Goal: Task Accomplishment & Management: Complete application form

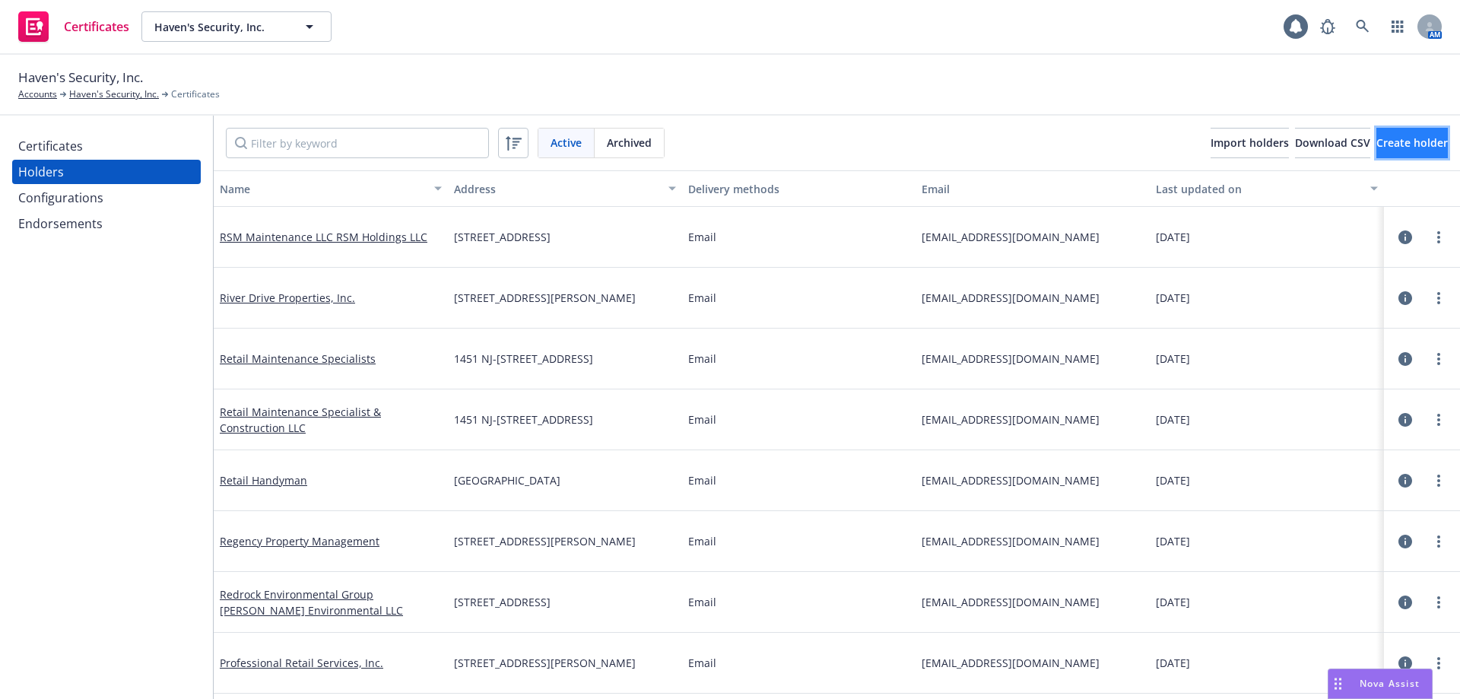
click at [1376, 153] on button "Create holder" at bounding box center [1411, 143] width 71 height 30
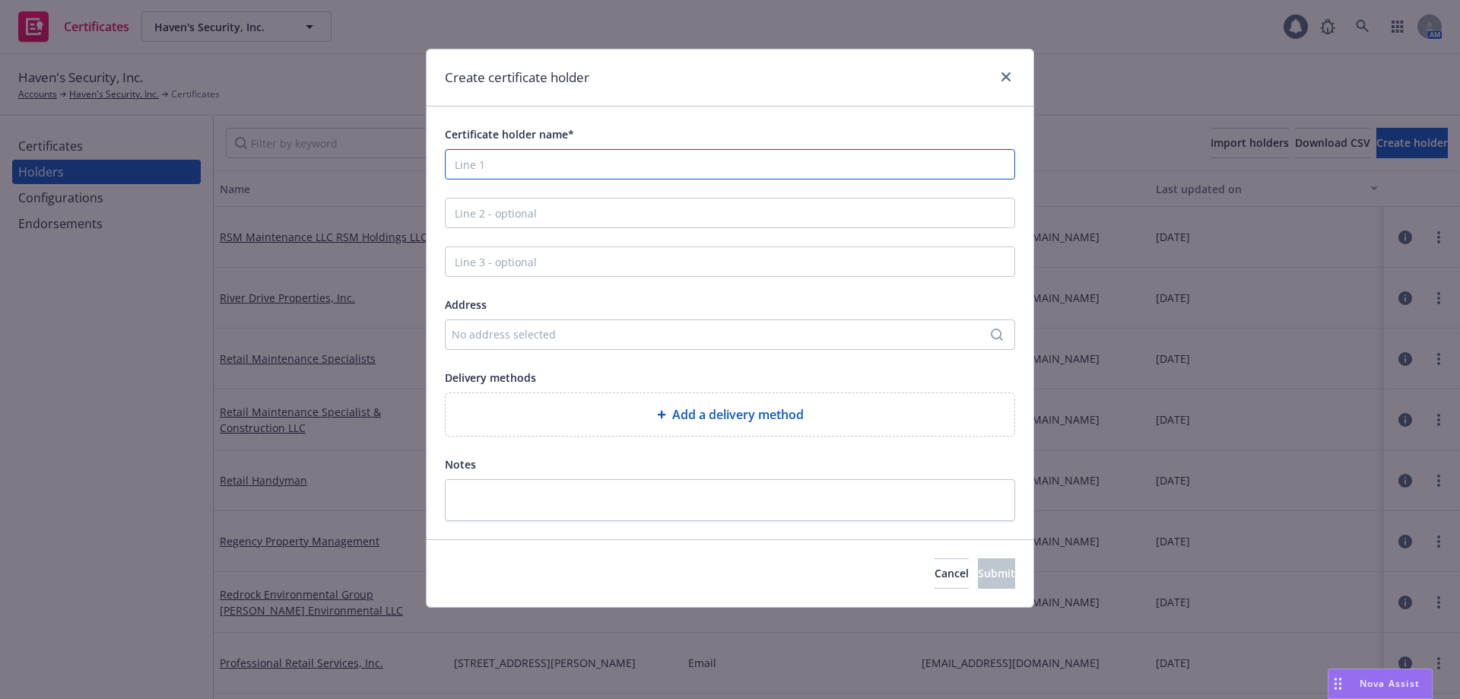
click at [528, 167] on input "Certificate holder name*" at bounding box center [730, 164] width 570 height 30
paste input "S.O.S Maintenance"
type input "S.O.S Maintenance"
click at [534, 336] on div "No address selected" at bounding box center [722, 334] width 541 height 16
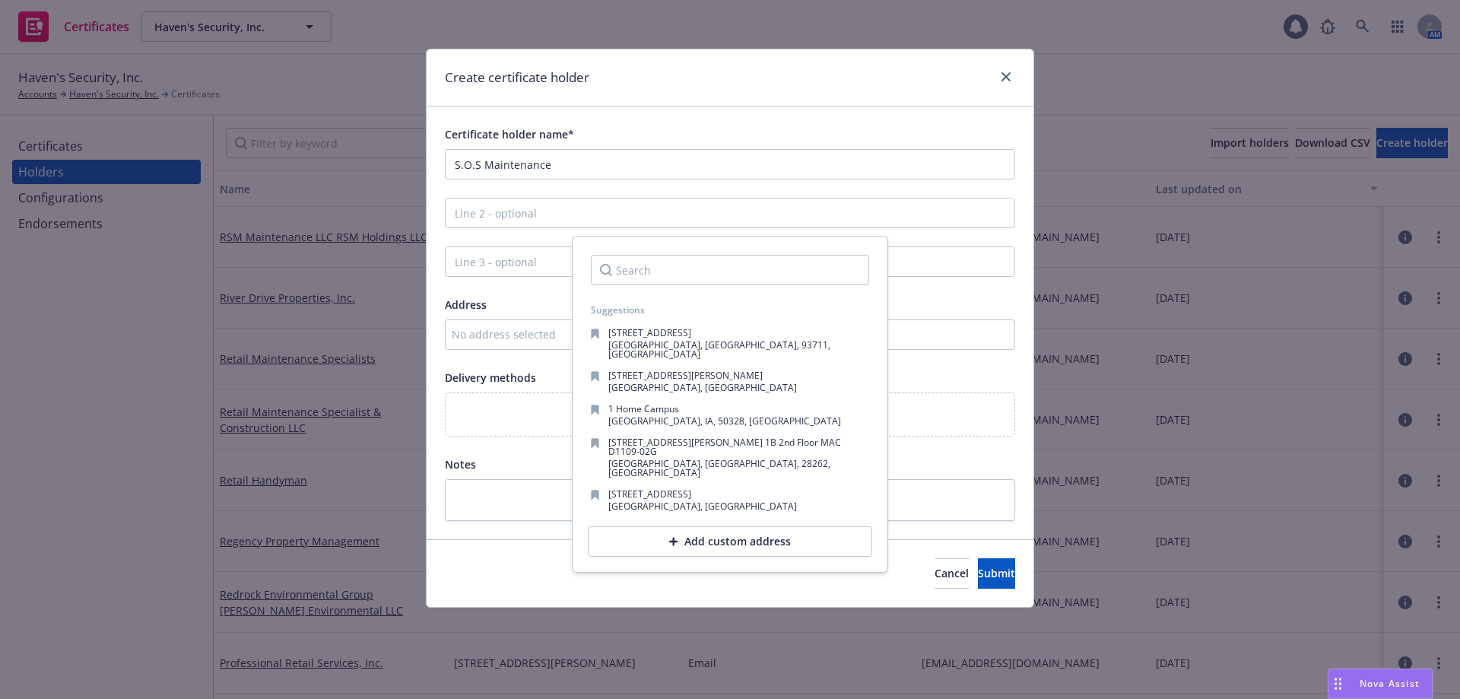
click at [704, 256] on div at bounding box center [730, 270] width 303 height 55
click at [646, 279] on input "Search" at bounding box center [730, 270] width 278 height 30
paste input "P.O. BOX 601"
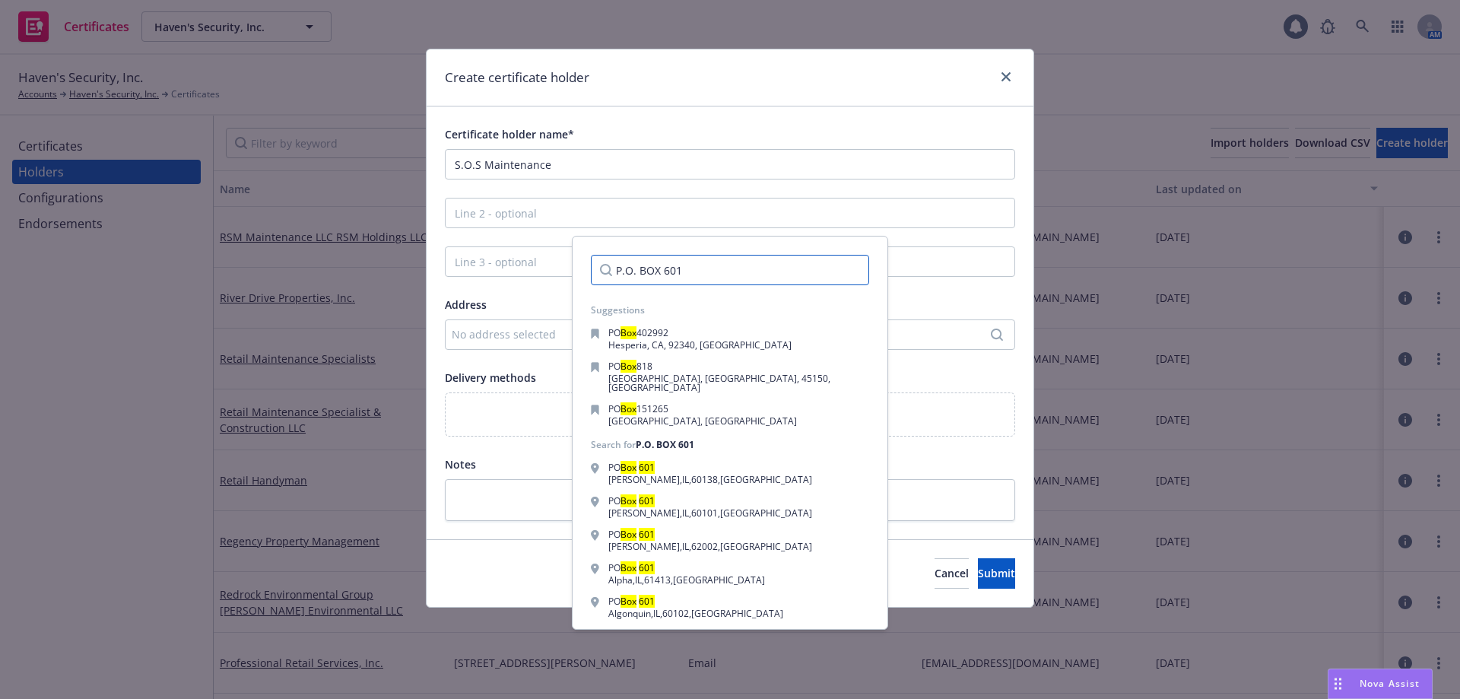
type input "P.O. BOX 601"
click at [795, 233] on div "Certificate holder name* S.O.S Maintenance Address No address selected Delivery…" at bounding box center [730, 323] width 570 height 396
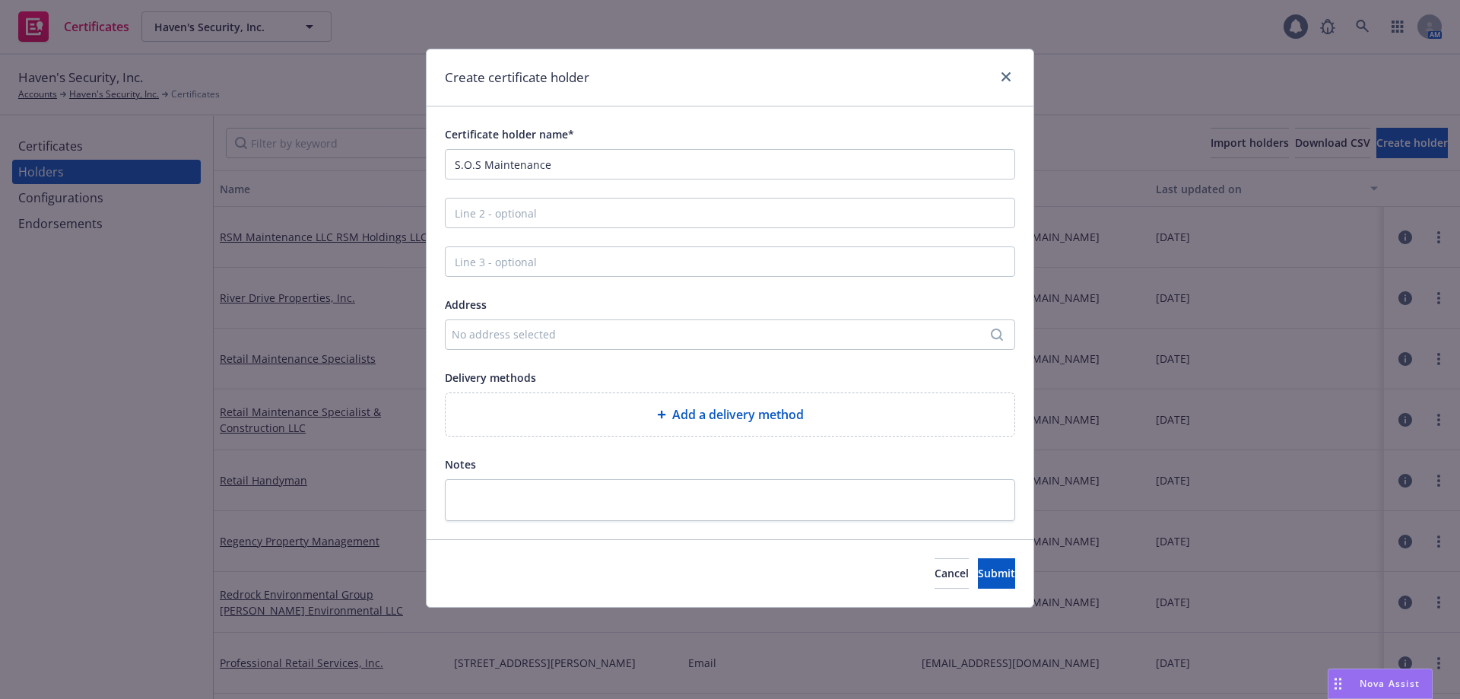
click at [557, 347] on div "No address selected" at bounding box center [730, 334] width 570 height 30
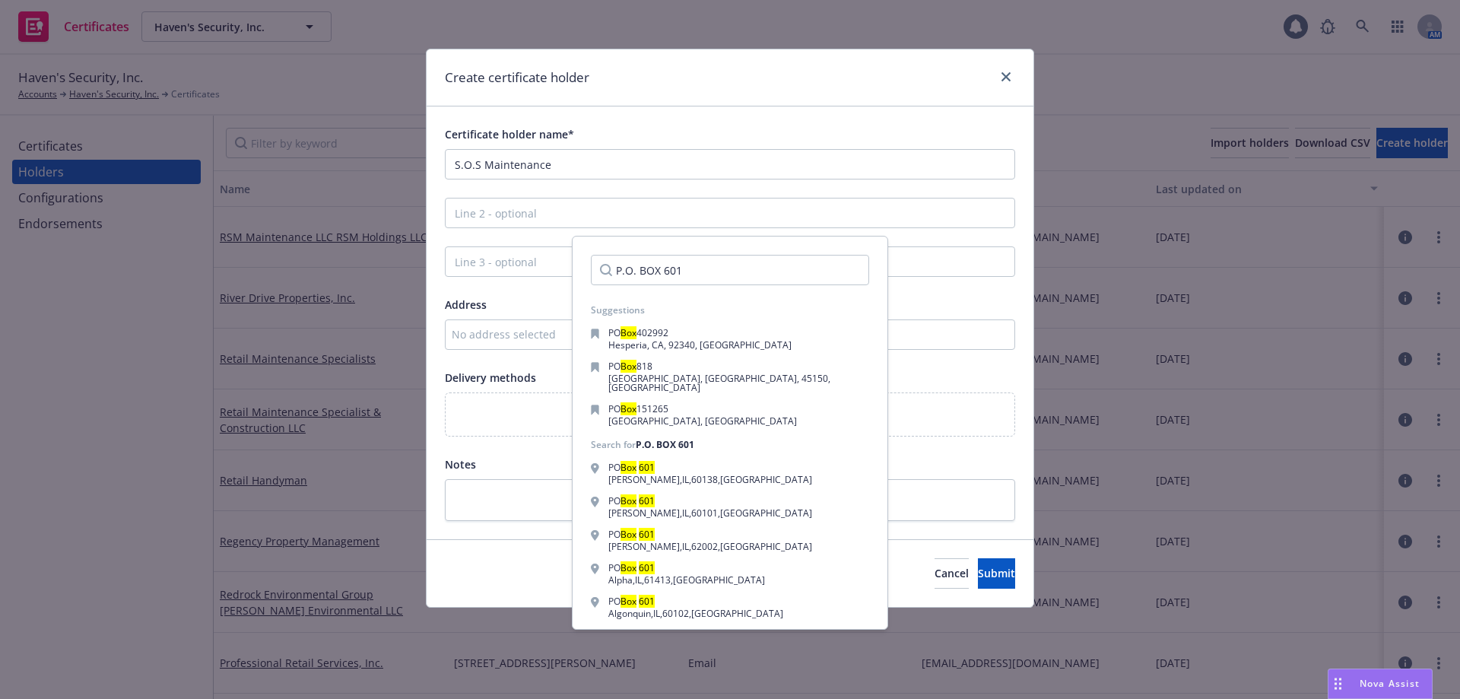
click at [837, 271] on input "P.O. BOX 601" at bounding box center [730, 270] width 278 height 30
click at [840, 272] on input "P.O. BOX 601" at bounding box center [730, 270] width 278 height 30
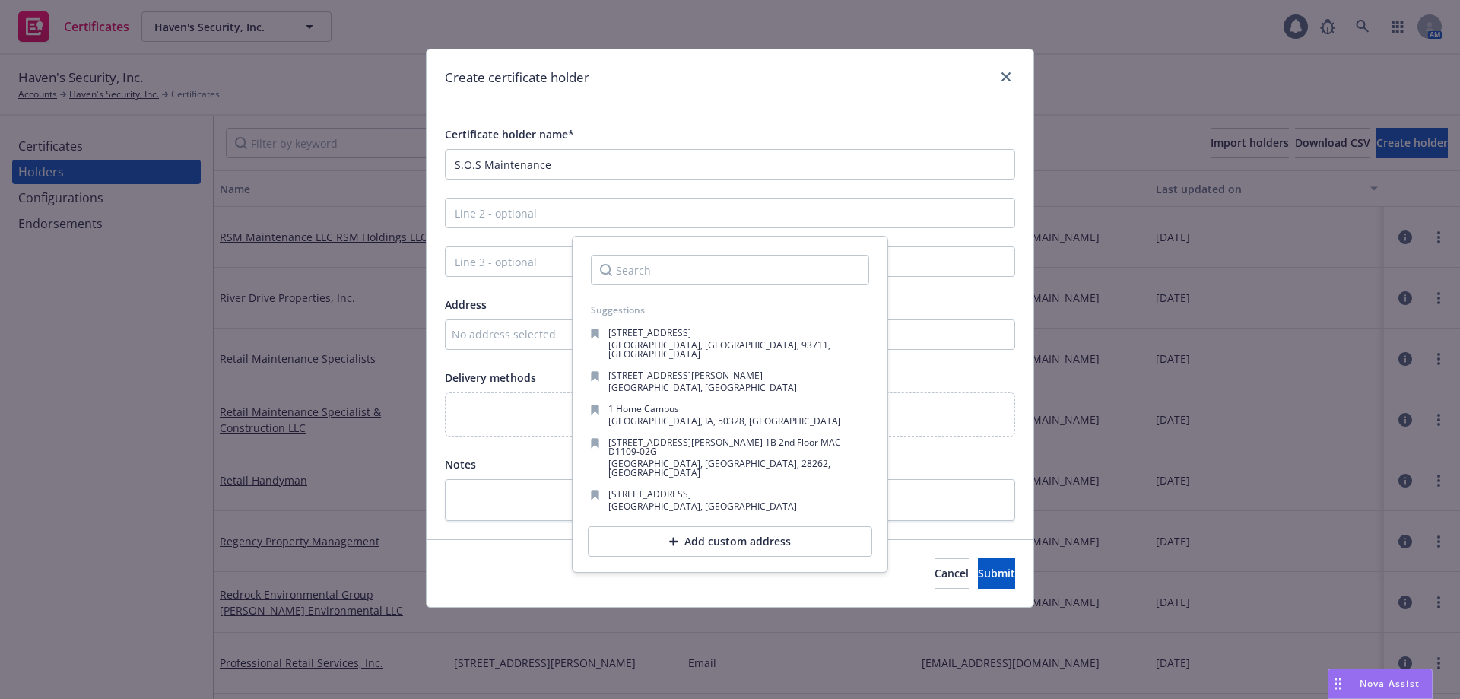
click at [705, 526] on div "Add custom address" at bounding box center [730, 541] width 284 height 30
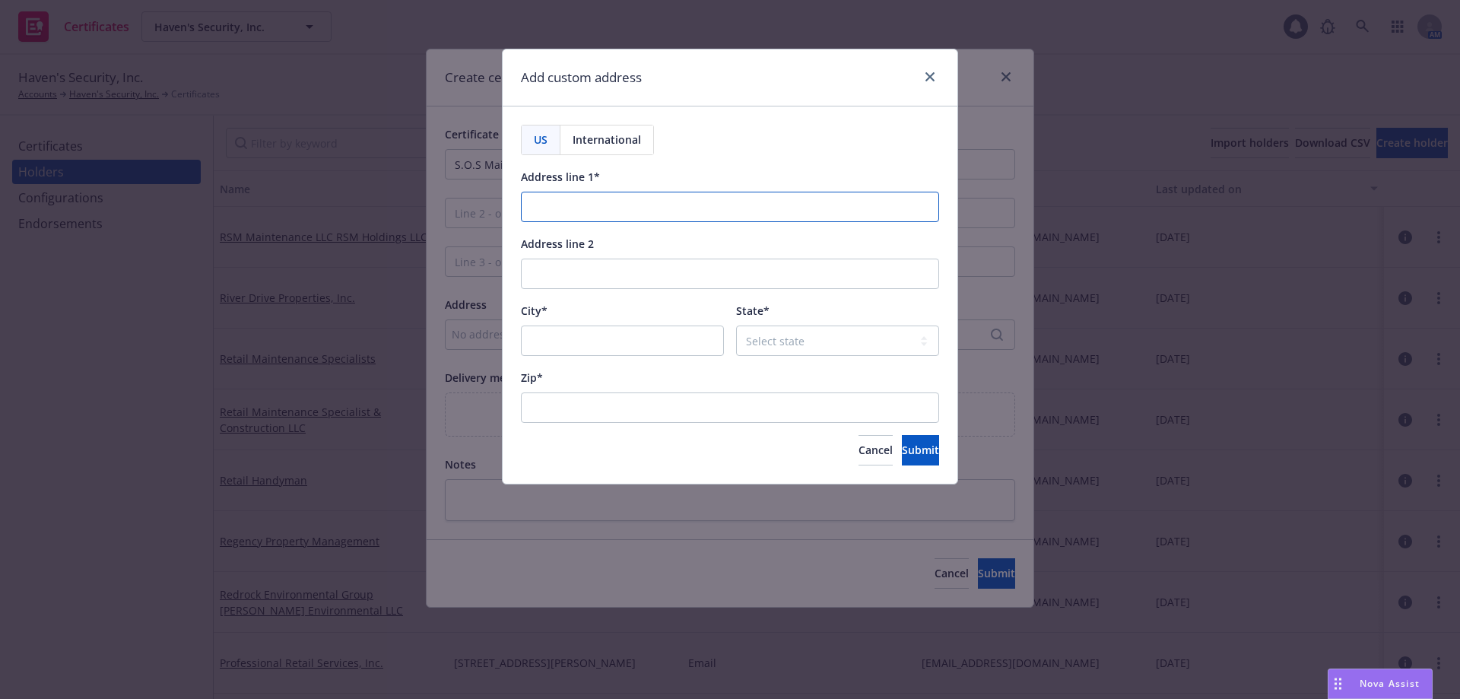
click at [579, 208] on input "Address line 1*" at bounding box center [730, 207] width 418 height 30
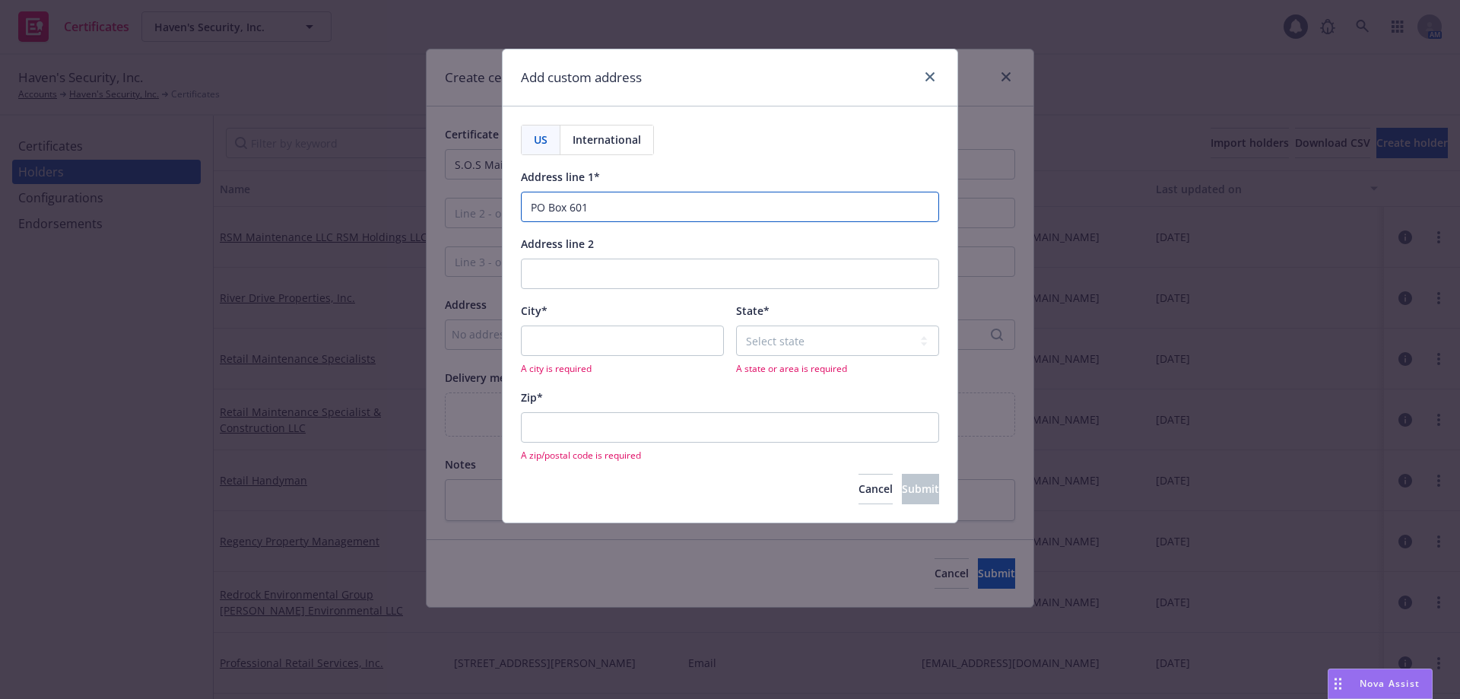
type input "PO Box 601"
click at [552, 345] on input "City*" at bounding box center [622, 340] width 203 height 30
type input "[GEOGRAPHIC_DATA]"
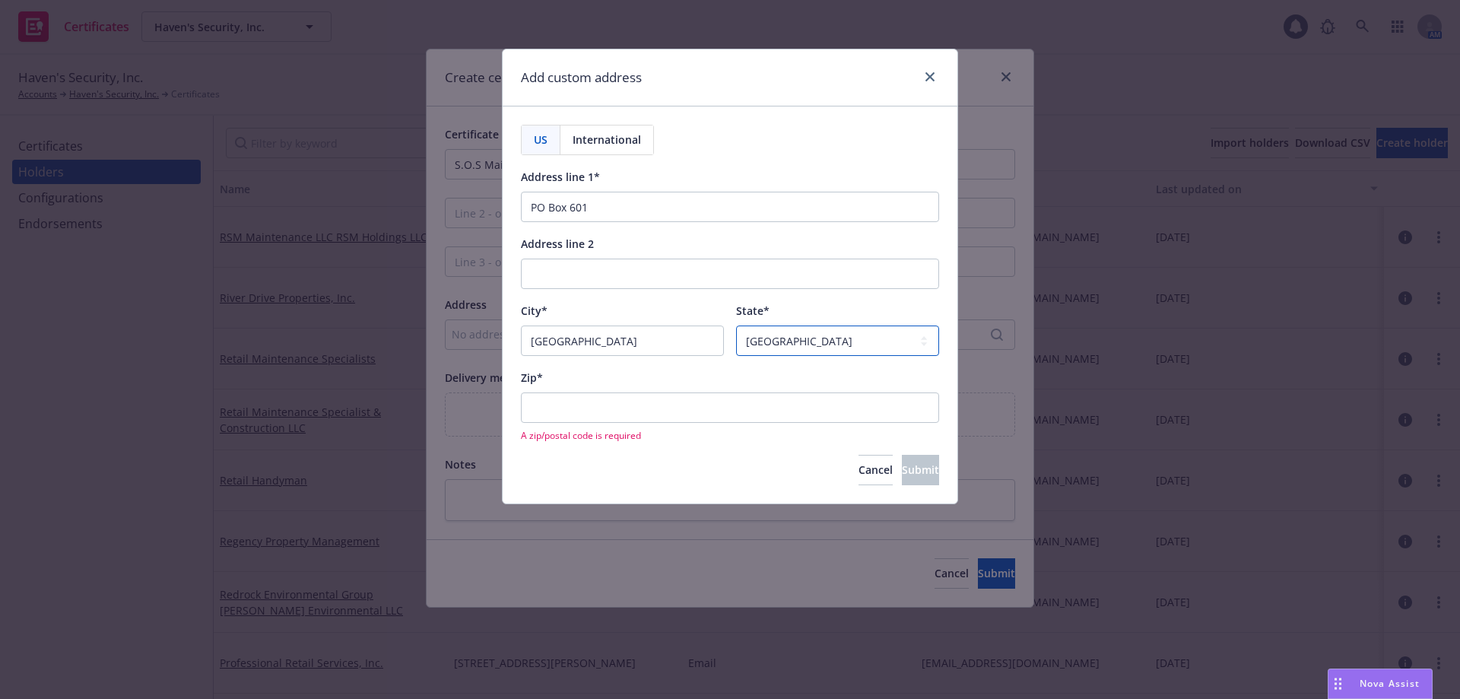
click at [912, 335] on select "Select state [US_STATE] [US_STATE] [US_STATE] [US_STATE] [US_STATE] [PERSON_NAM…" at bounding box center [837, 340] width 203 height 30
select select "NY"
click at [736, 325] on select "Select state [US_STATE] [US_STATE] [US_STATE] [US_STATE] [US_STATE] [PERSON_NAM…" at bounding box center [837, 340] width 203 height 30
click at [576, 400] on input "Zip*" at bounding box center [730, 407] width 418 height 30
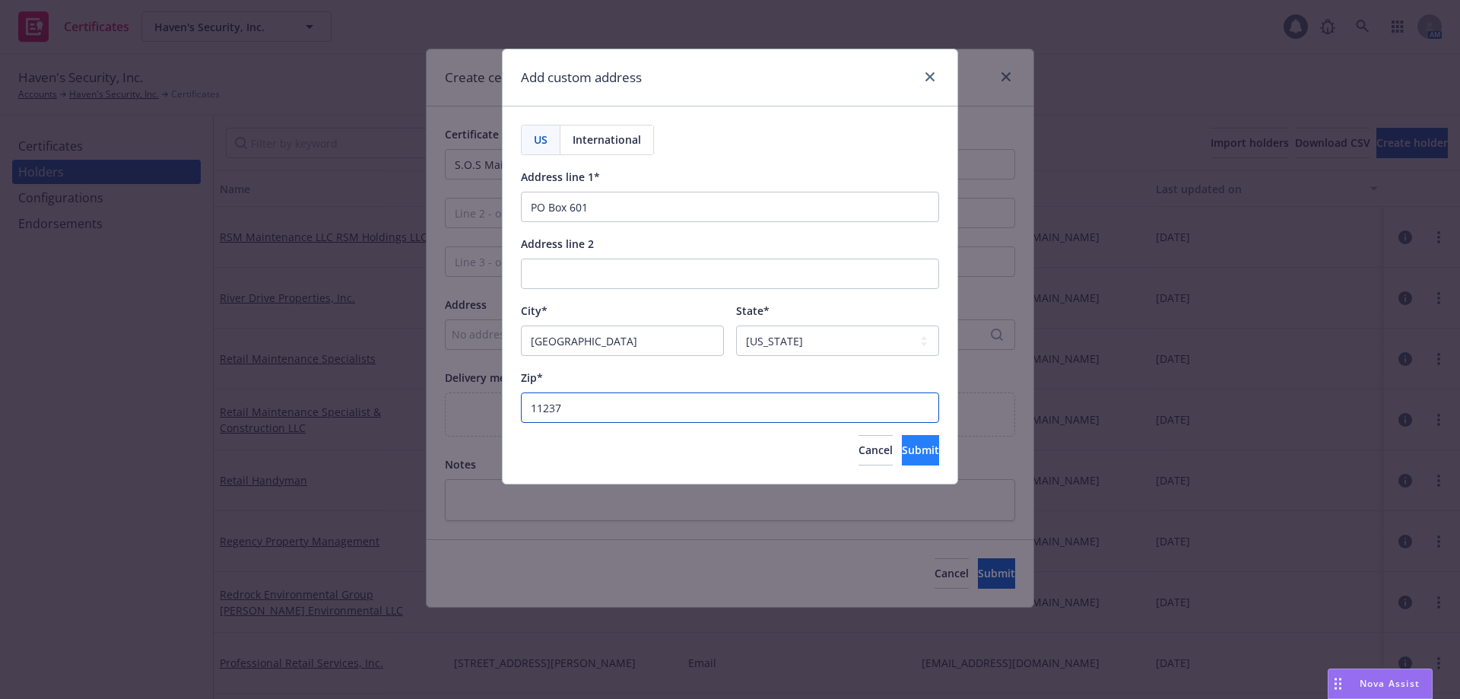
type input "11237"
click at [906, 449] on span "Submit" at bounding box center [920, 450] width 37 height 14
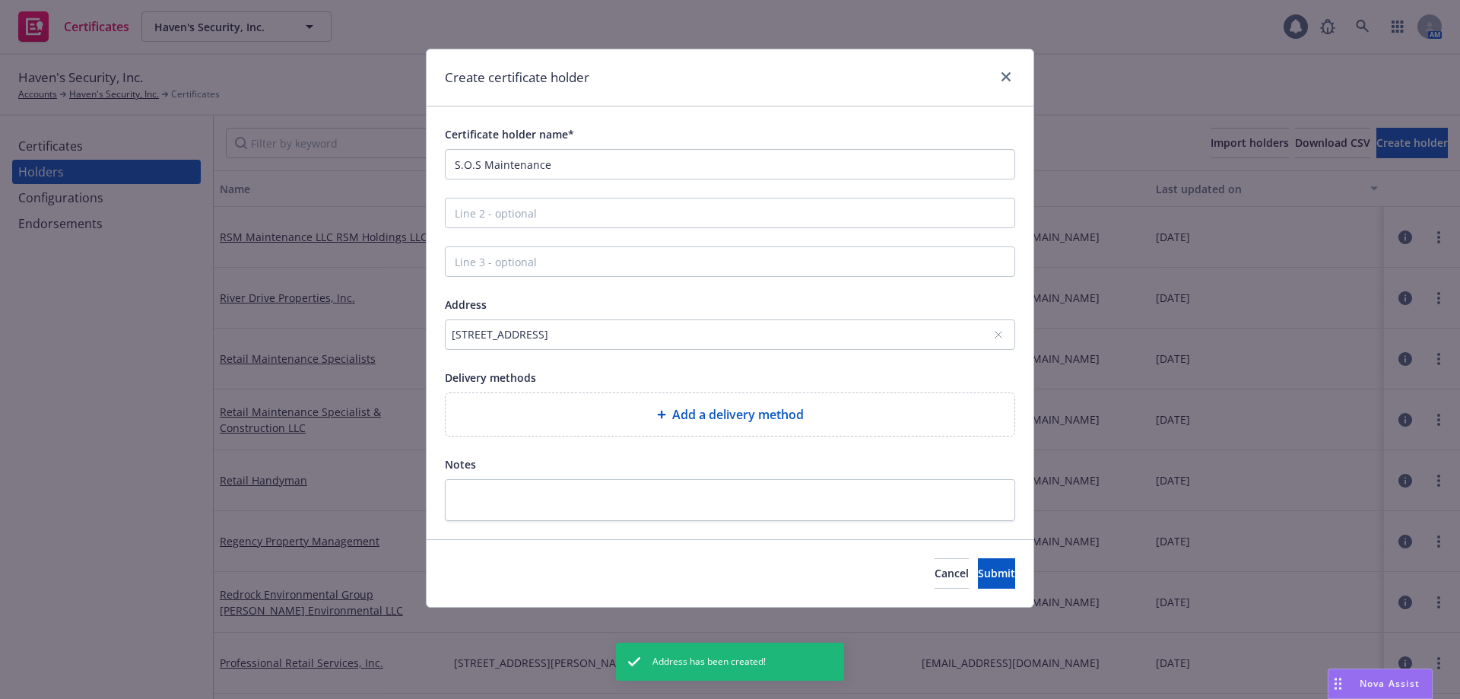
click at [700, 413] on span "Add a delivery method" at bounding box center [738, 414] width 132 height 18
select select "EMAIL"
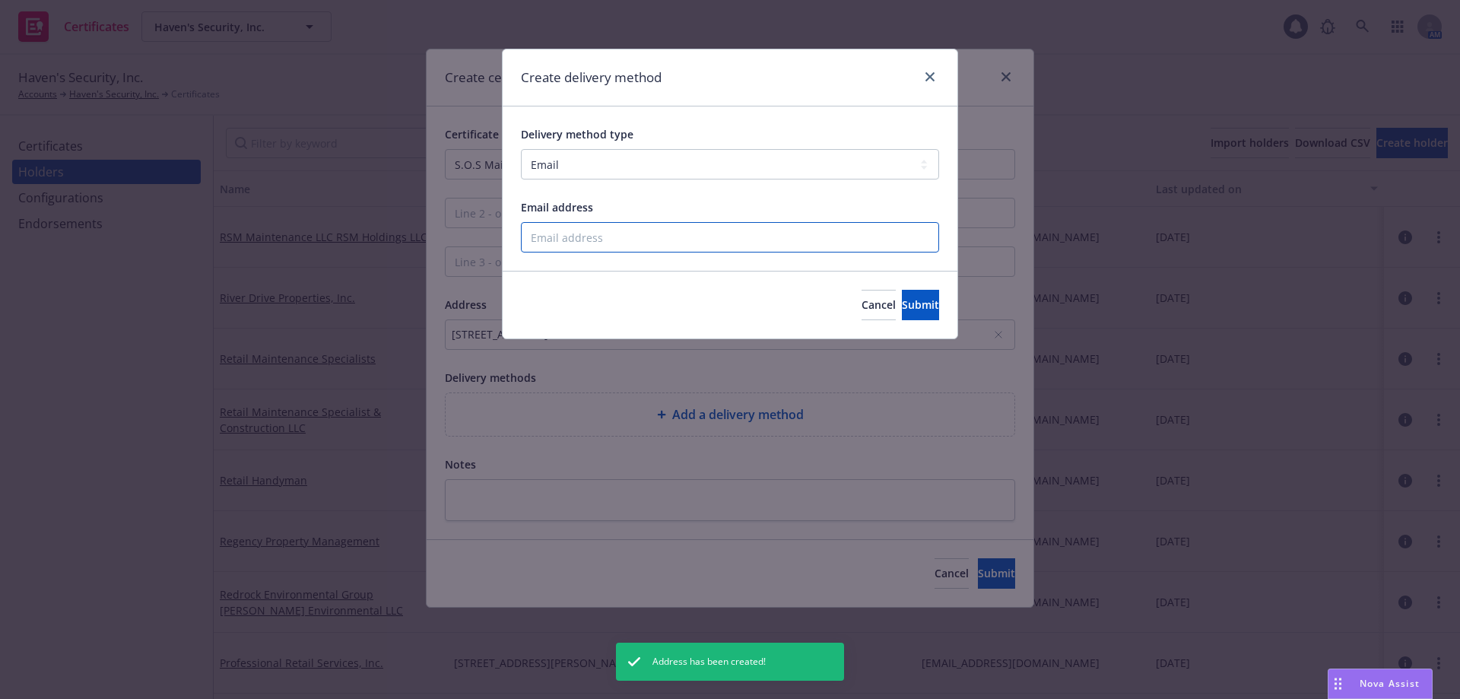
click at [643, 245] on input "Email address" at bounding box center [730, 237] width 418 height 30
type input "[EMAIL_ADDRESS][DOMAIN_NAME]"
click at [918, 307] on button "Submit" at bounding box center [920, 305] width 37 height 30
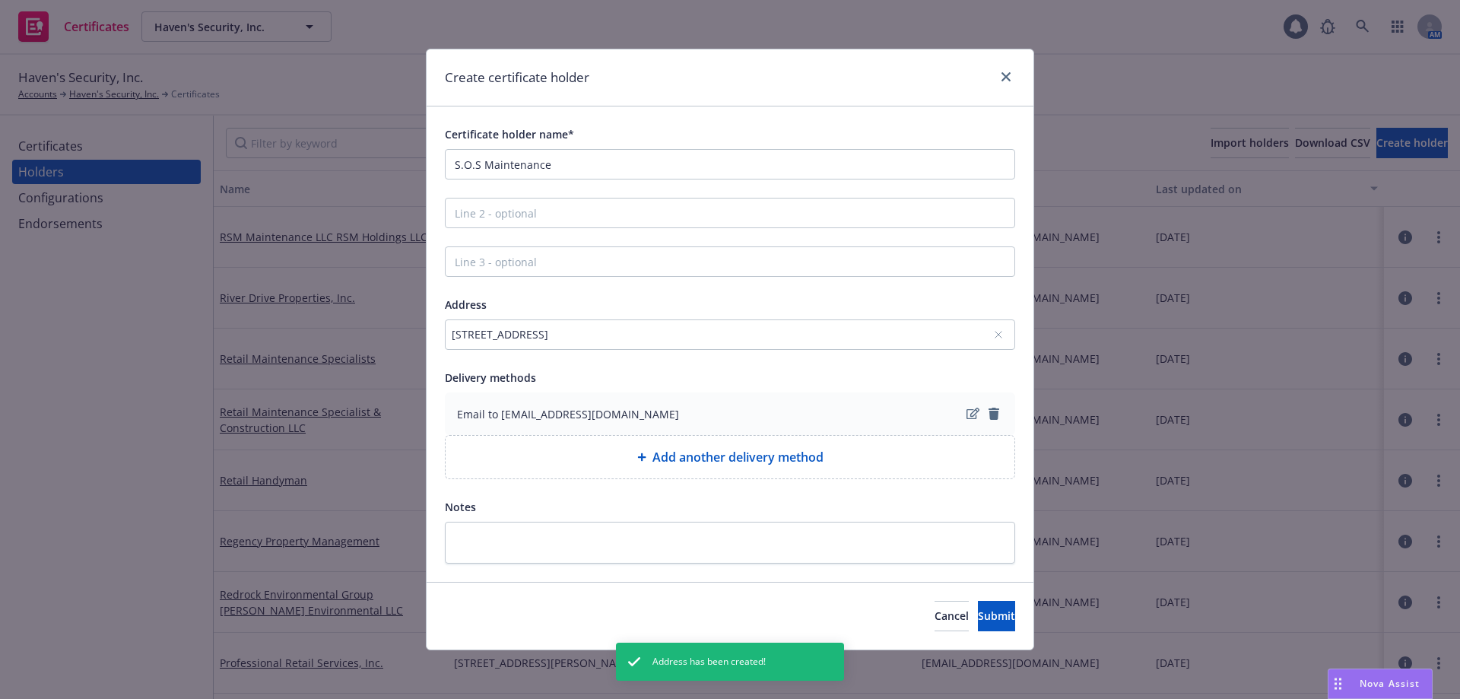
click at [684, 449] on span "Add another delivery method" at bounding box center [737, 457] width 171 height 18
select select "EMAIL"
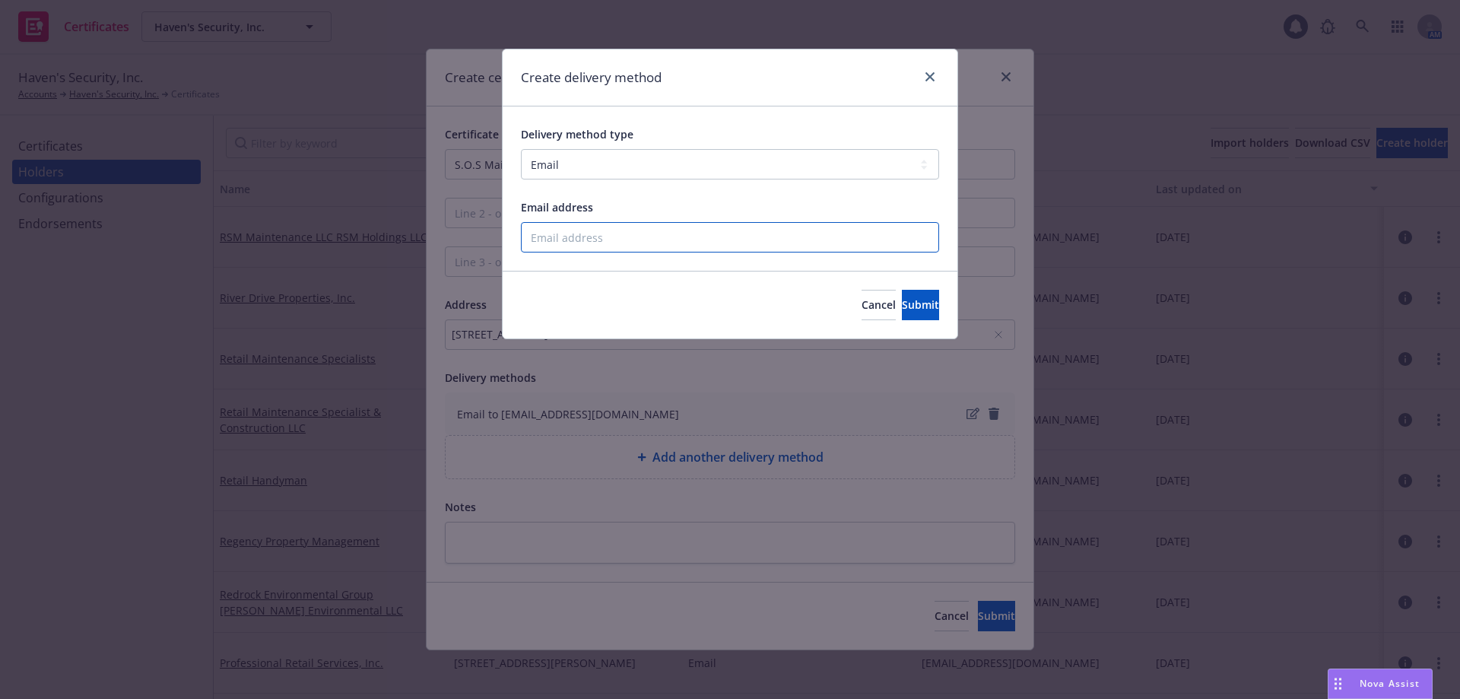
click at [588, 240] on input "Email address" at bounding box center [730, 237] width 418 height 30
click at [571, 230] on input "Email address" at bounding box center [730, 237] width 418 height 30
paste input "[EMAIL_ADDRESS][DOMAIN_NAME]"
type input "[EMAIL_ADDRESS][DOMAIN_NAME]"
click at [902, 301] on span "Submit" at bounding box center [920, 304] width 37 height 14
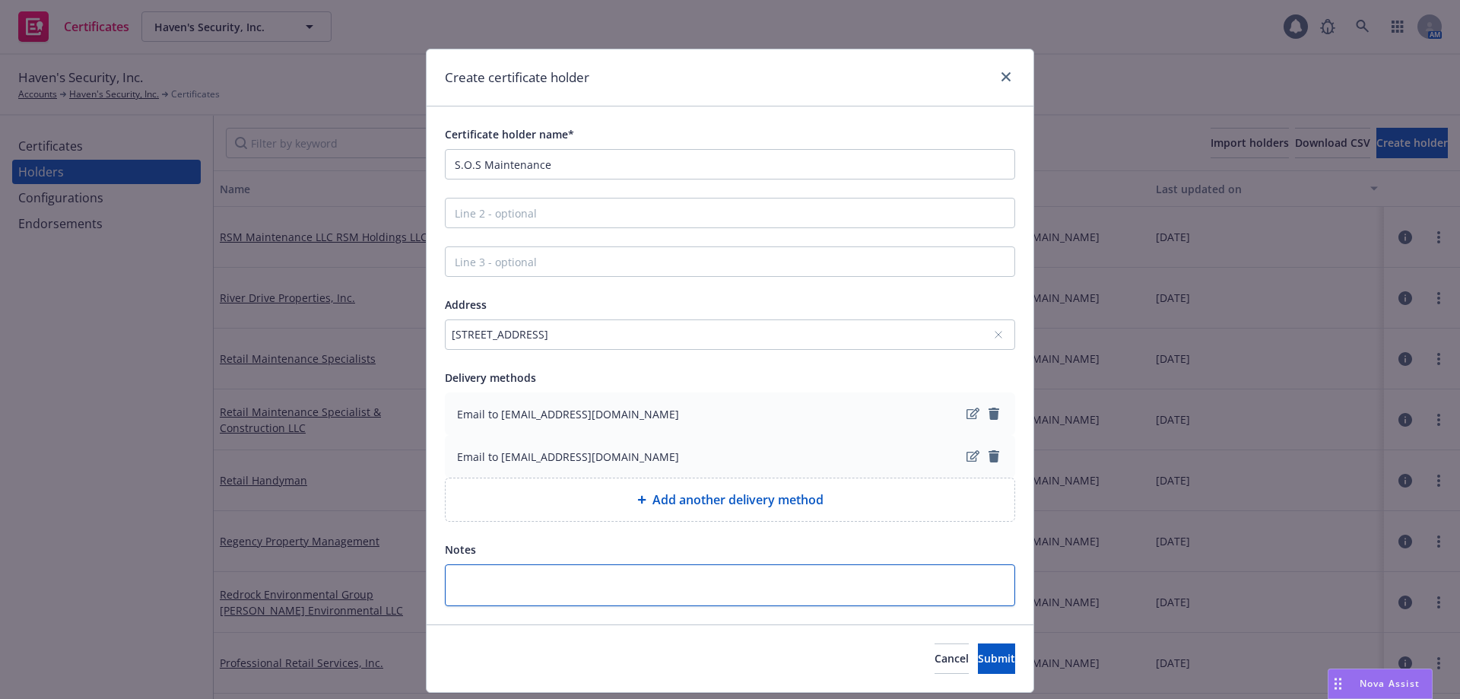
click at [493, 588] on textarea at bounding box center [730, 585] width 570 height 42
paste textarea "Proof of Coverage Only"
type textarea "x"
type textarea "Proof of Coverage Only"
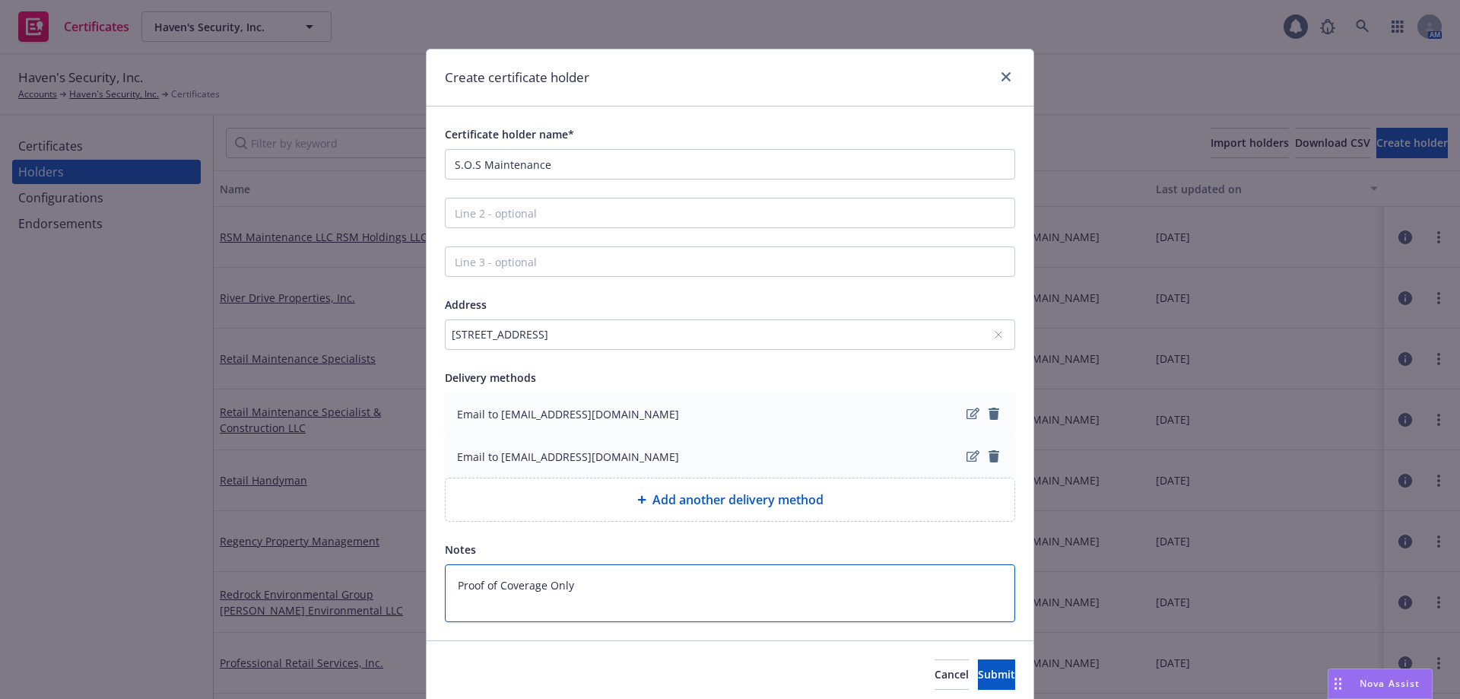
type textarea "x"
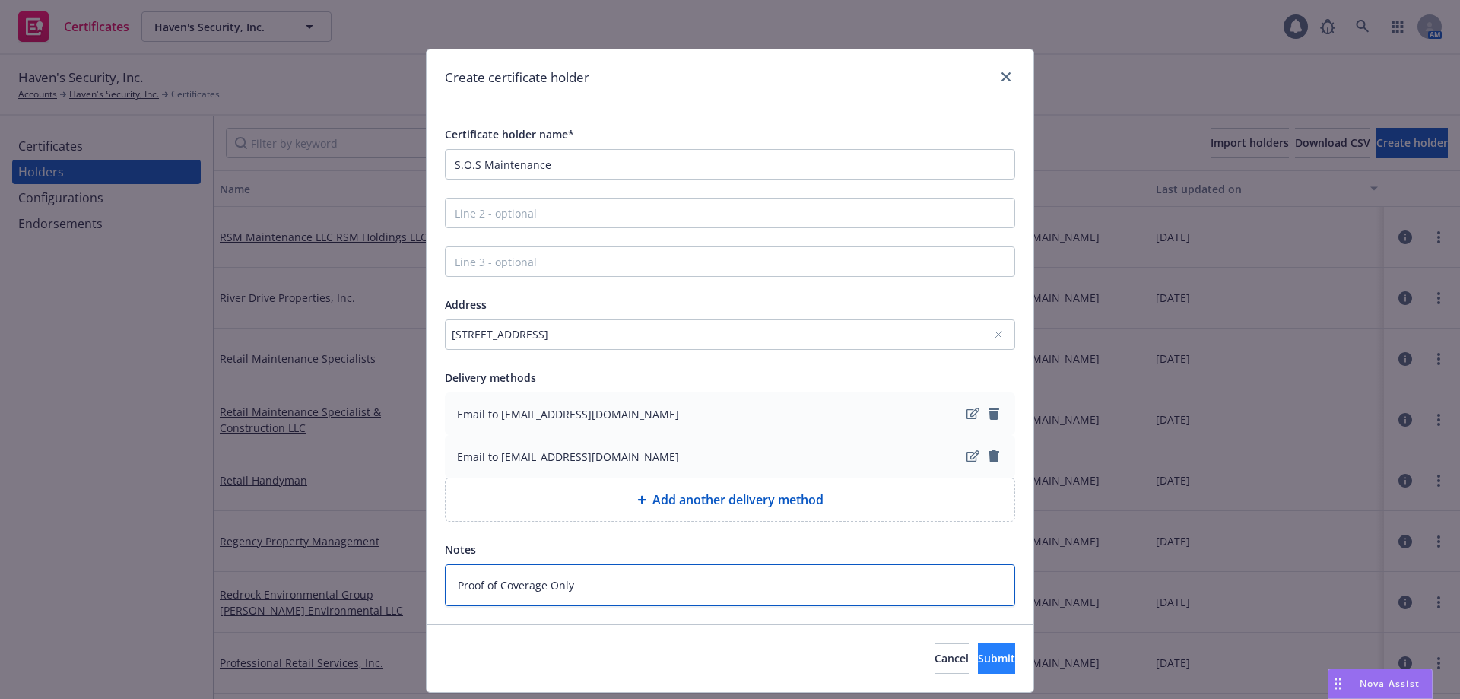
type textarea "Proof of Coverage Only"
click at [978, 656] on button "Submit" at bounding box center [996, 658] width 37 height 30
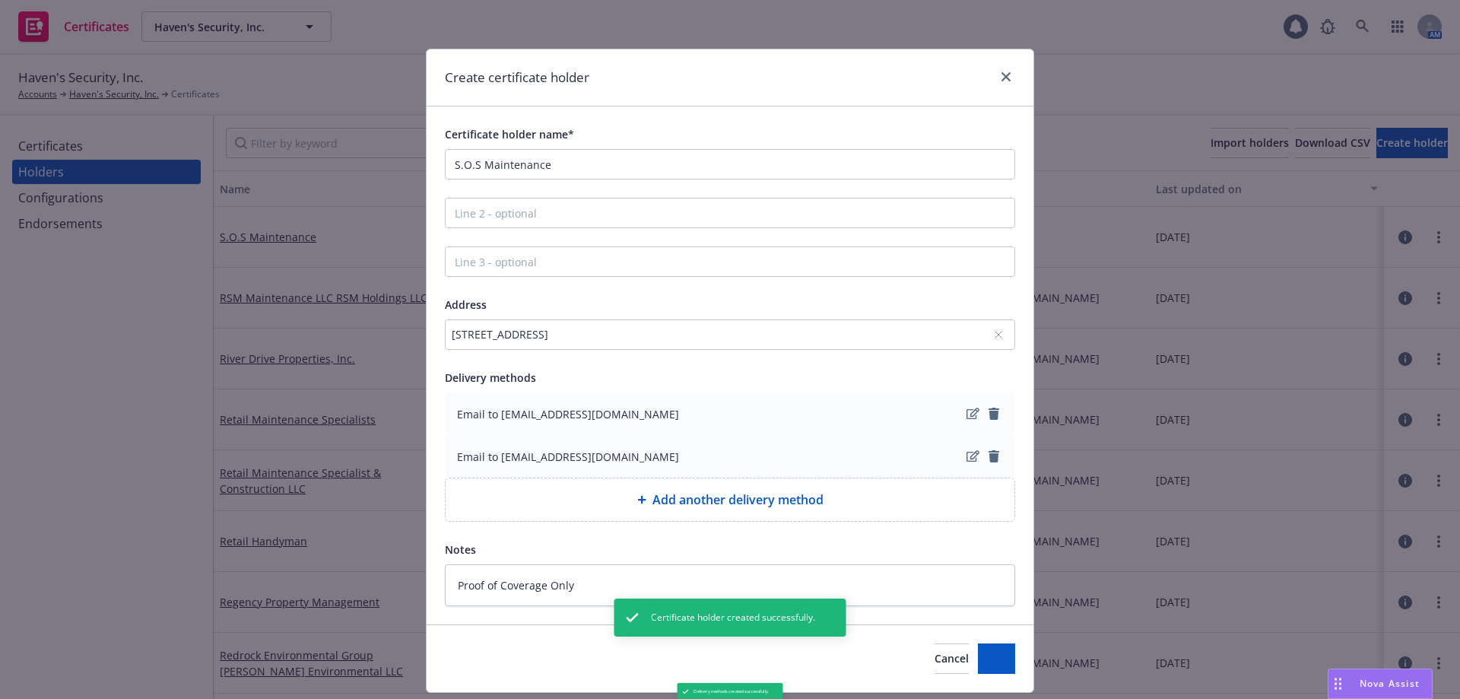
type textarea "x"
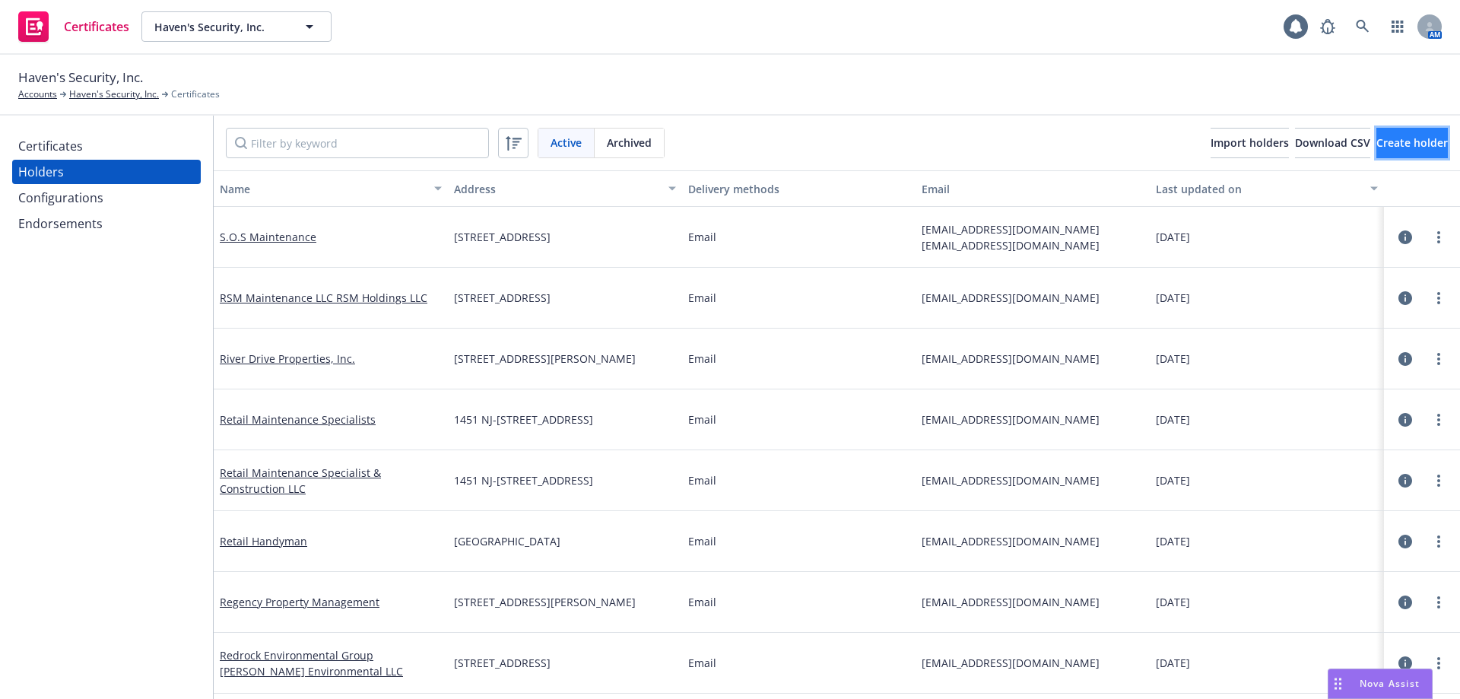
click at [1376, 138] on span "Create holder" at bounding box center [1411, 142] width 71 height 14
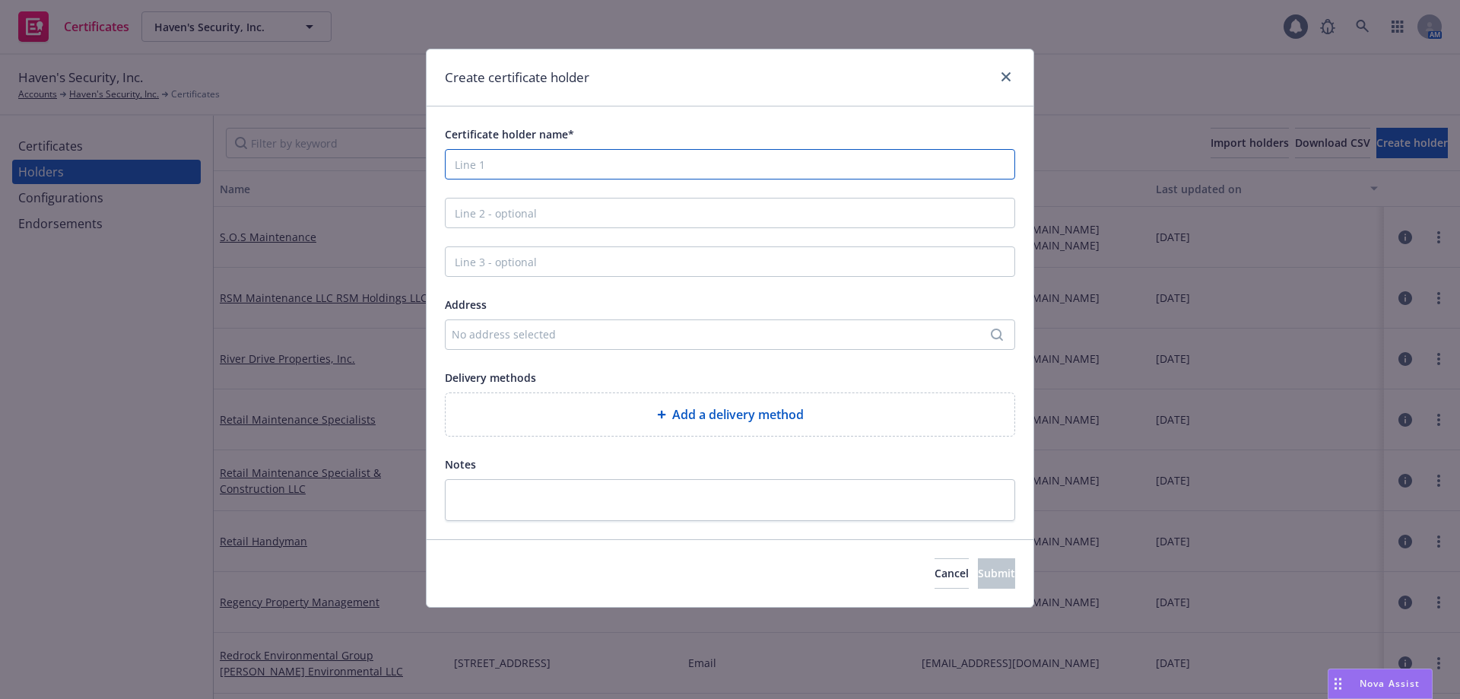
click at [539, 162] on input "Certificate holder name*" at bounding box center [730, 164] width 570 height 30
paste input "San Joaquin River Company"
drag, startPoint x: 610, startPoint y: 161, endPoint x: 543, endPoint y: 173, distance: 68.0
click at [543, 173] on input "San Joaquin River Company" at bounding box center [730, 164] width 570 height 30
drag, startPoint x: 625, startPoint y: 172, endPoint x: 397, endPoint y: 173, distance: 228.1
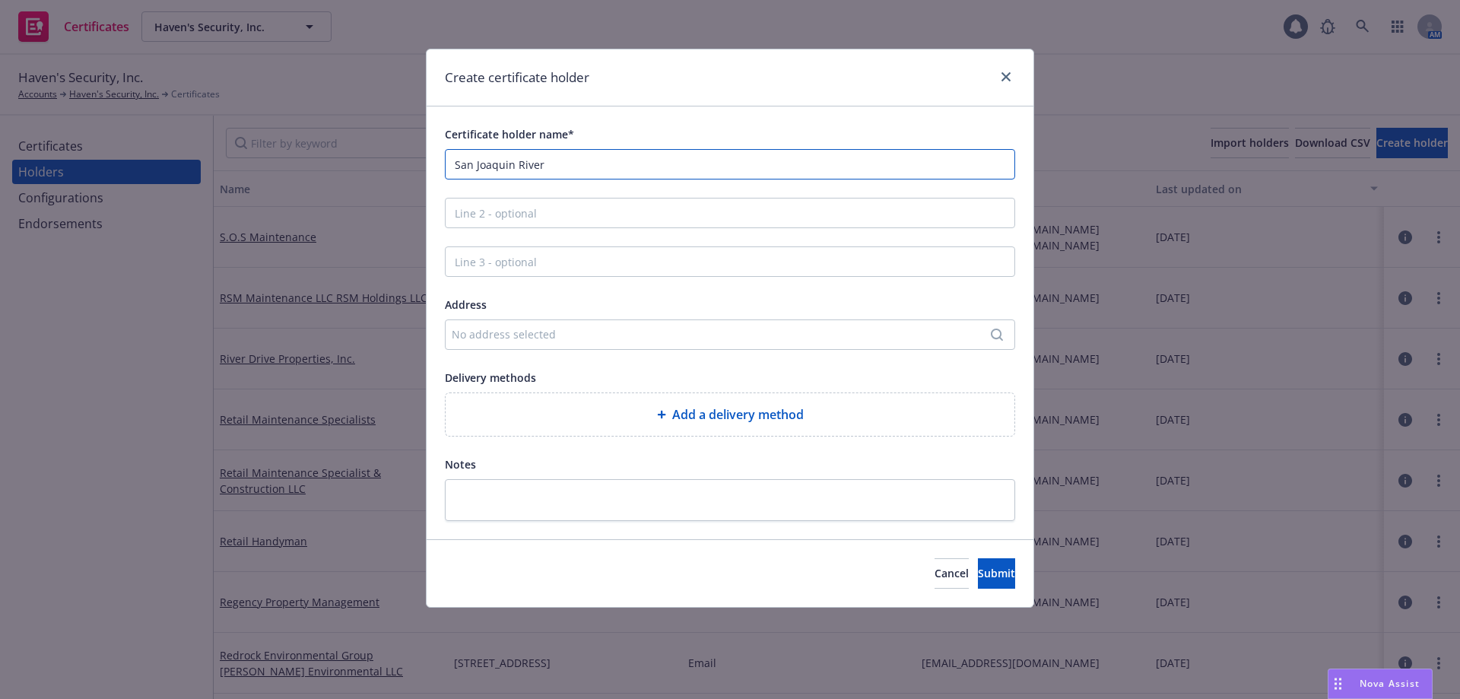
click at [397, 173] on div "Create certificate holder Certificate holder name* San Joaquin River Address No…" at bounding box center [730, 349] width 1460 height 699
paste input "Conservancy"
type input "San Joaquin River Conservancy"
click at [546, 328] on div "No address selected" at bounding box center [722, 334] width 541 height 16
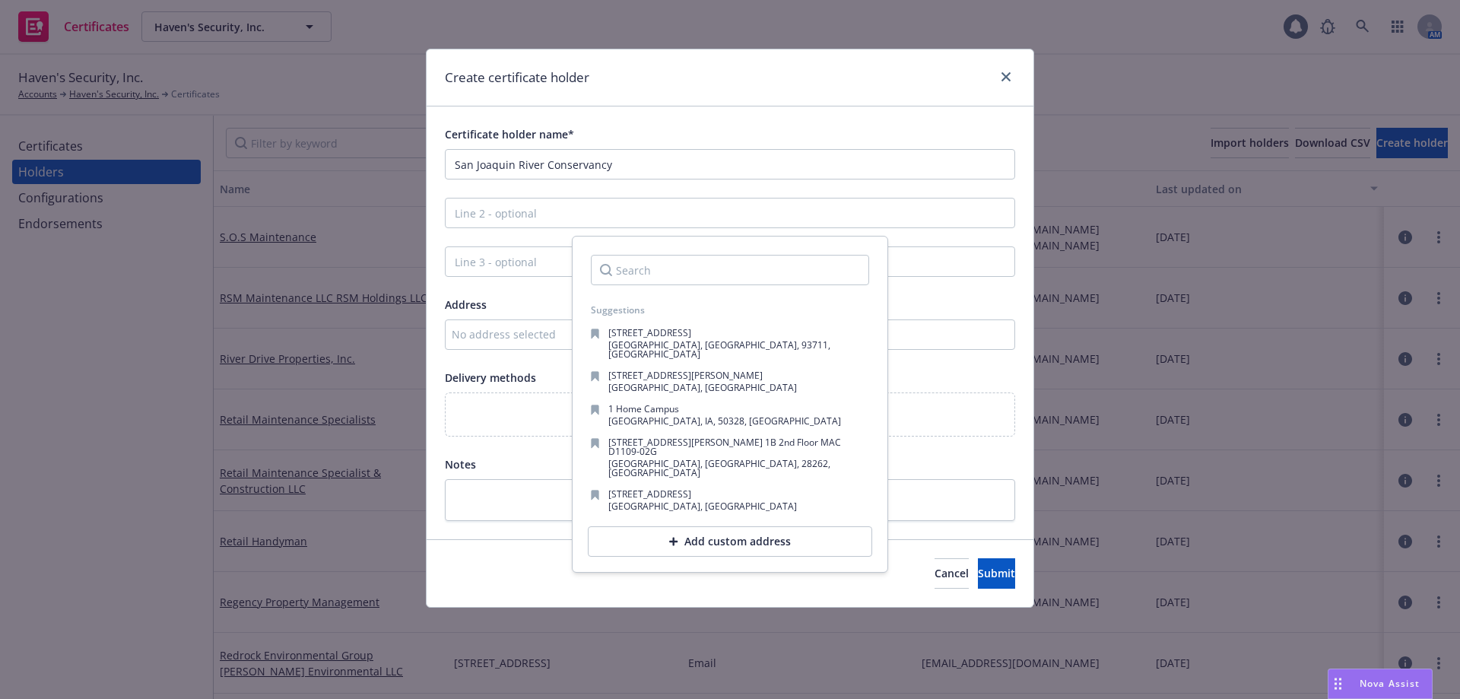
click at [655, 268] on input "Search" at bounding box center [730, 270] width 278 height 30
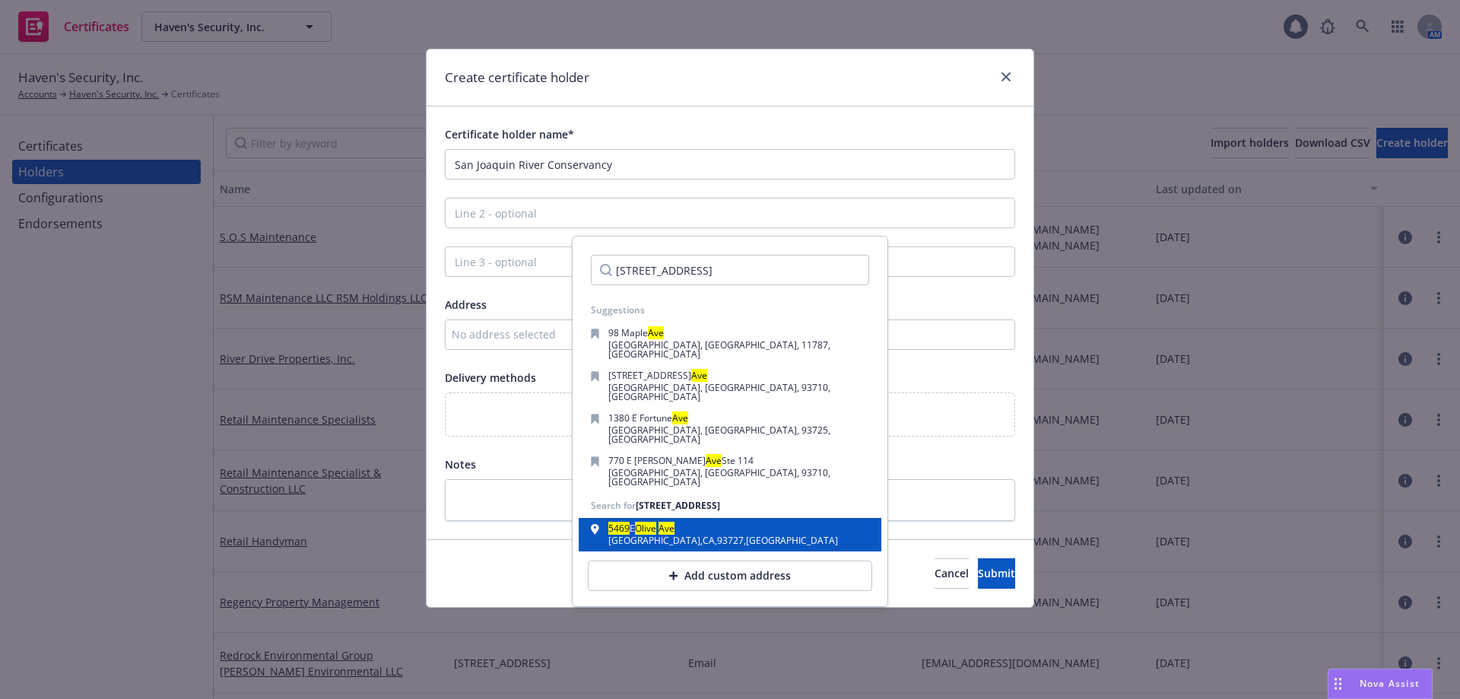
type input "[STREET_ADDRESS]"
click at [674, 522] on mark "Ave" at bounding box center [666, 528] width 16 height 13
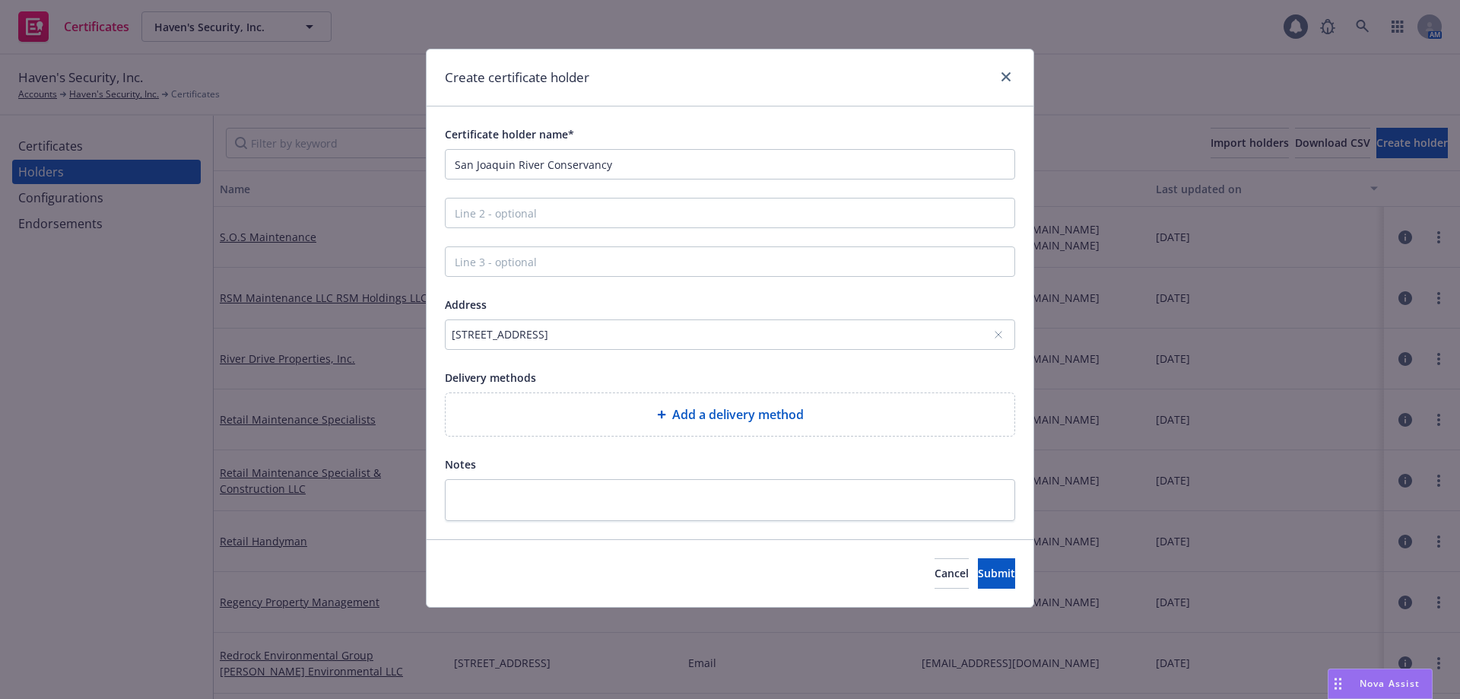
click at [592, 411] on div "Add a delivery method" at bounding box center [730, 414] width 544 height 18
select select "EMAIL"
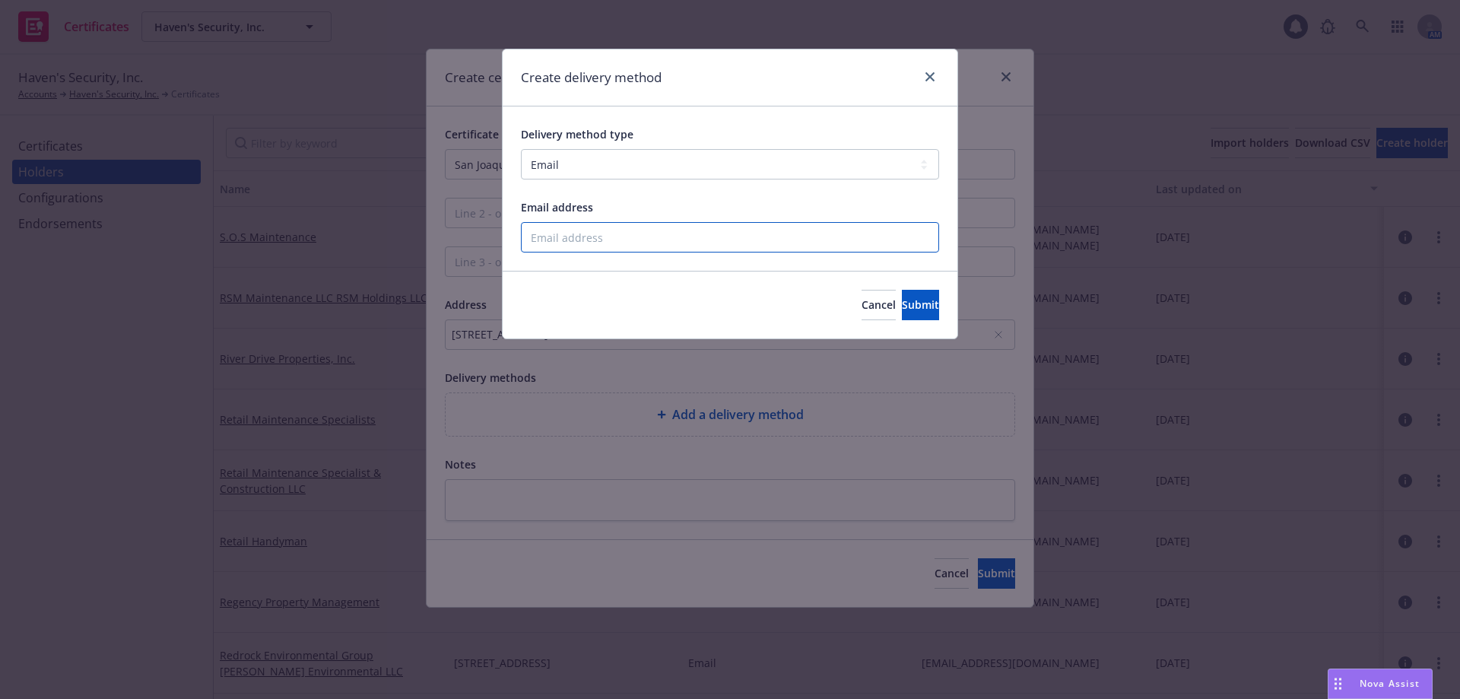
click at [587, 235] on input "Email address" at bounding box center [730, 237] width 418 height 30
paste input "[EMAIL_ADDRESS][DOMAIN_NAME]"
type input "[EMAIL_ADDRESS][DOMAIN_NAME]"
click at [902, 302] on button "Submit" at bounding box center [920, 305] width 37 height 30
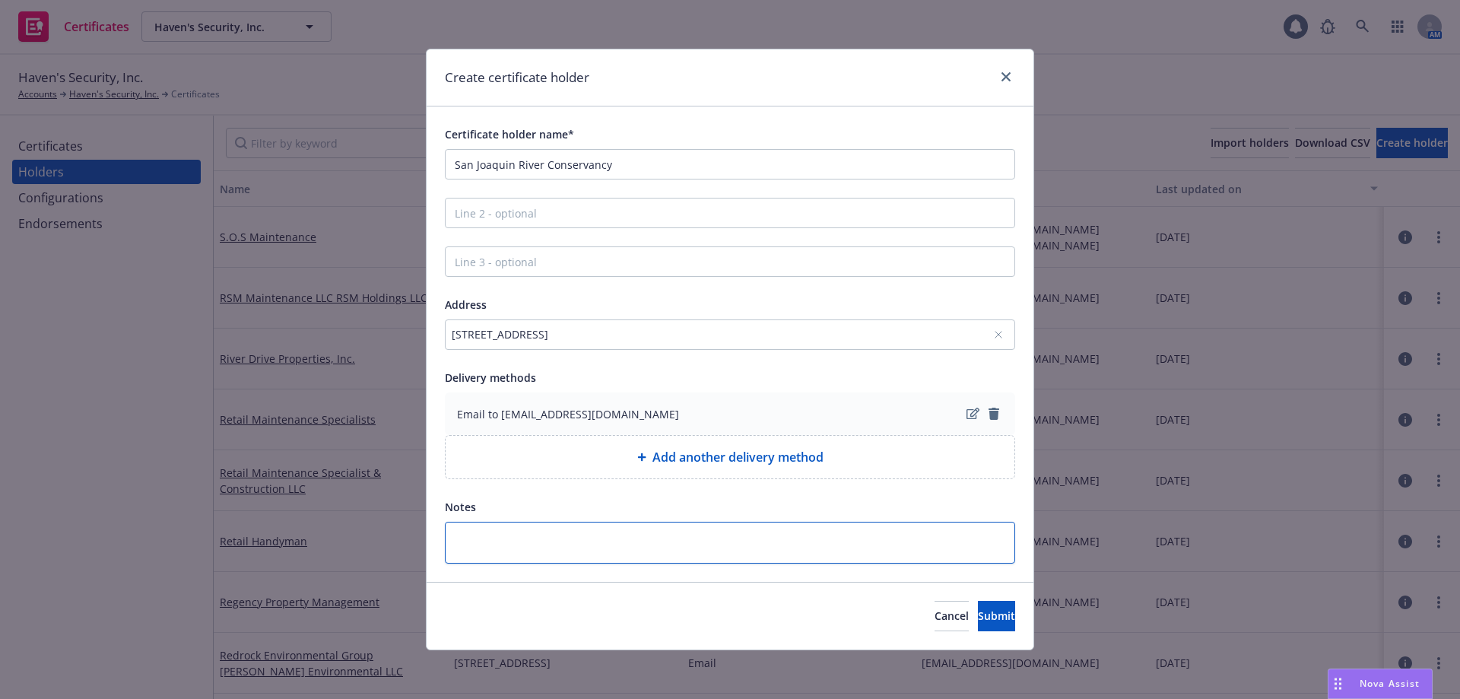
click at [531, 541] on textarea at bounding box center [730, 543] width 570 height 42
paste textarea "Proof of Coverage Only"
type textarea "x"
type textarea "Proof of Coverage Only"
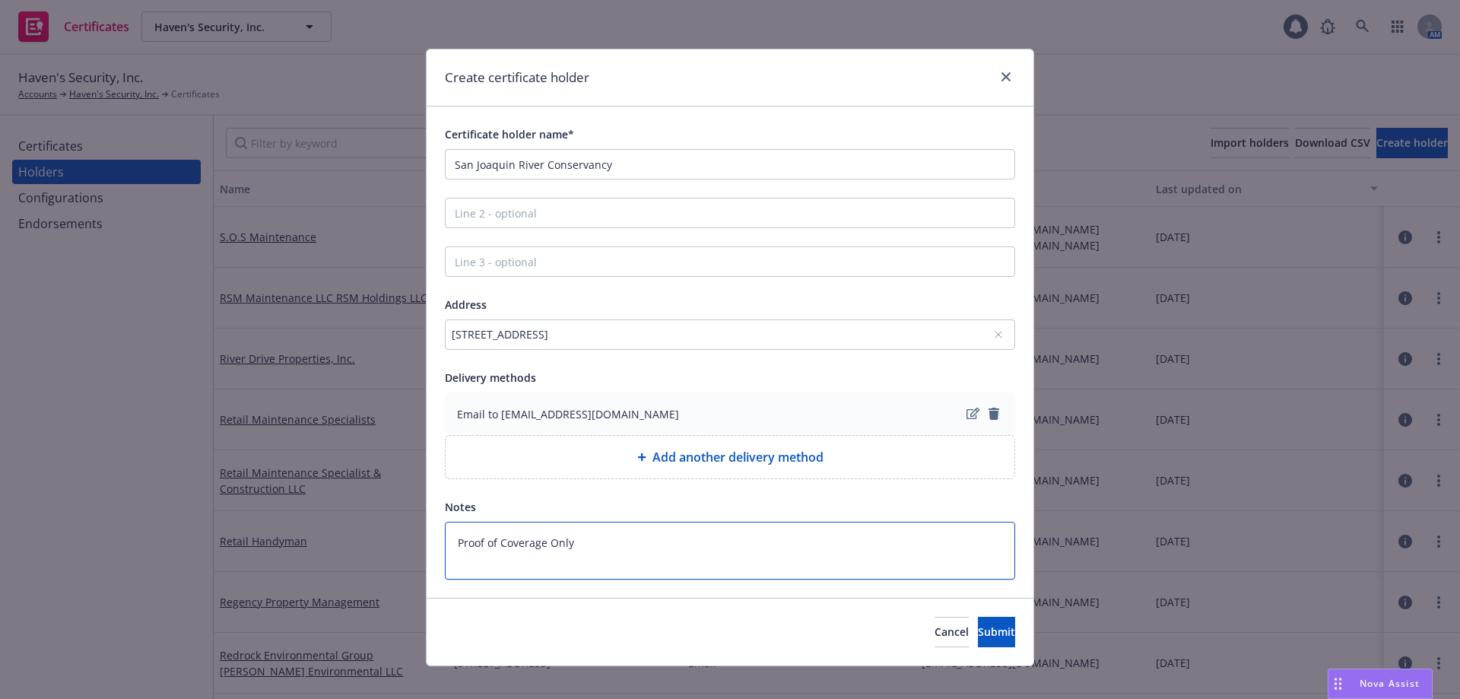
type textarea "x"
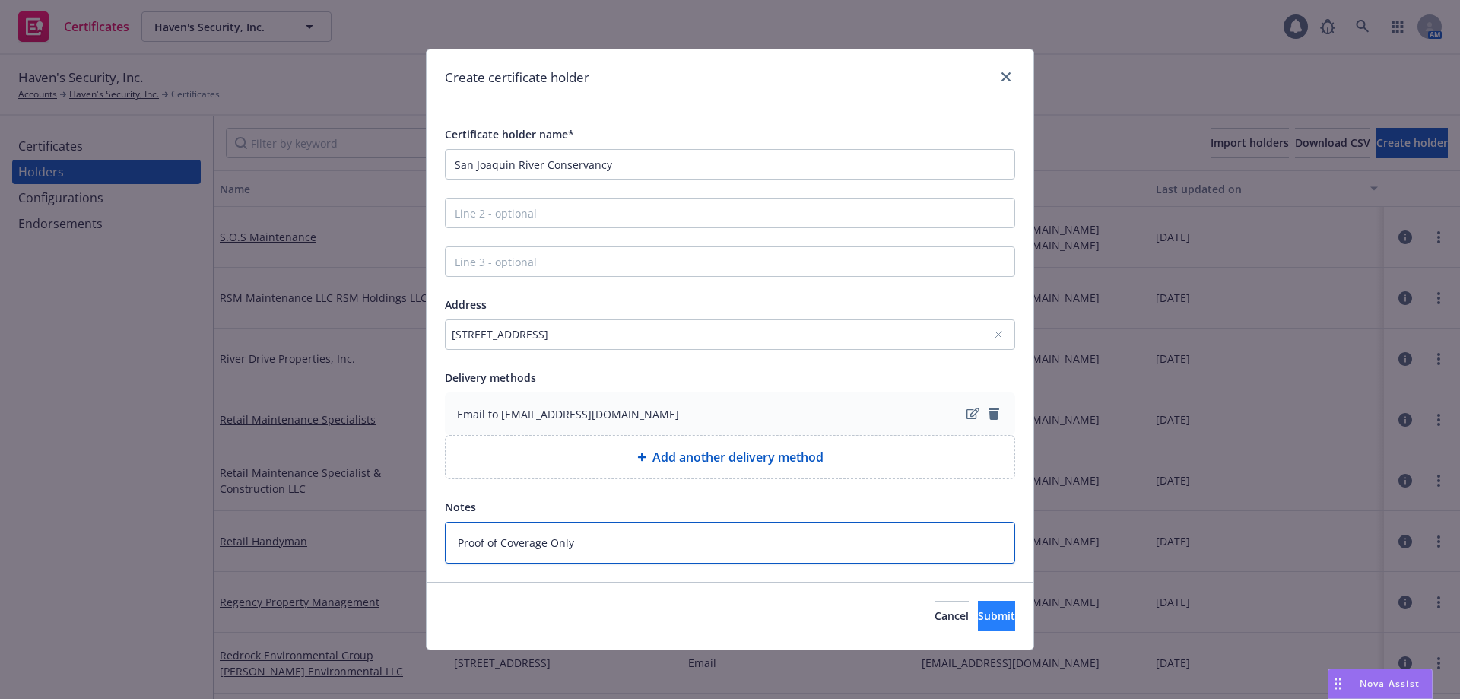
type textarea "Proof of Coverage Only"
click at [995, 605] on button "Submit" at bounding box center [996, 616] width 37 height 30
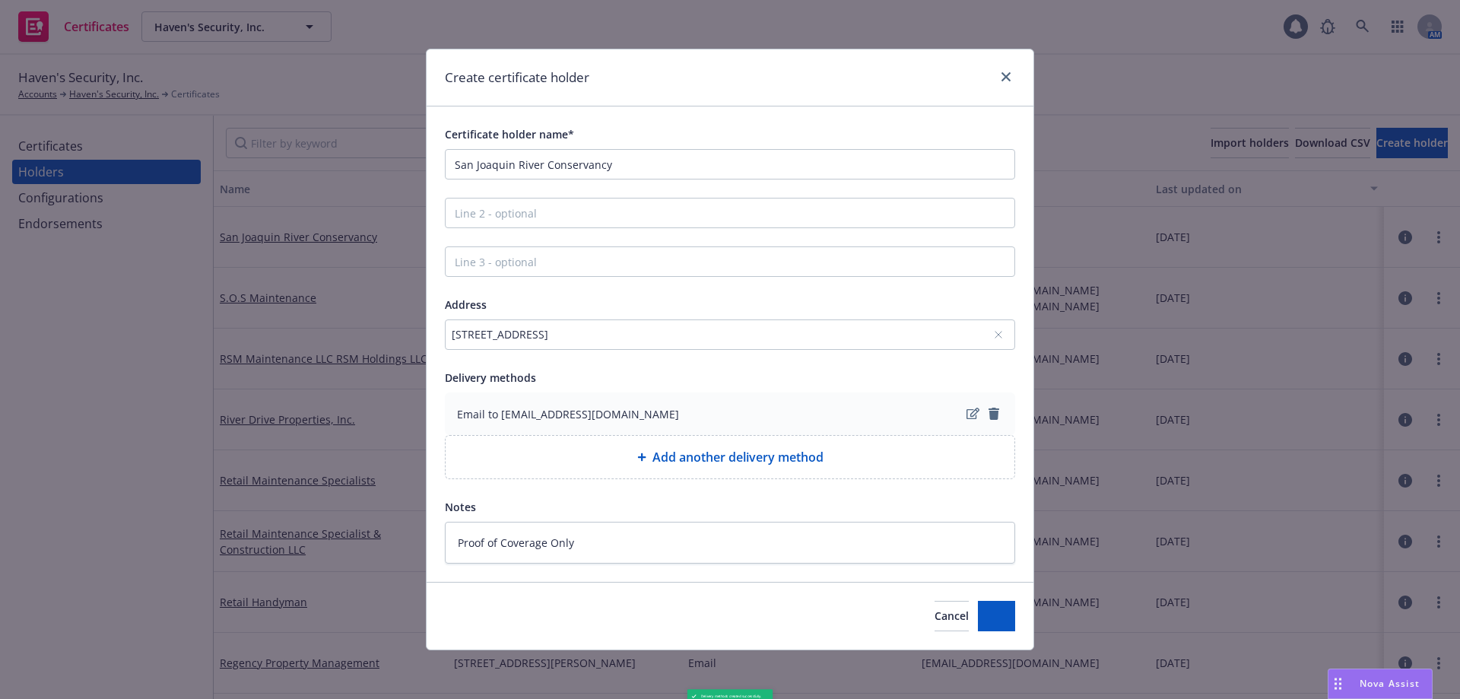
type textarea "x"
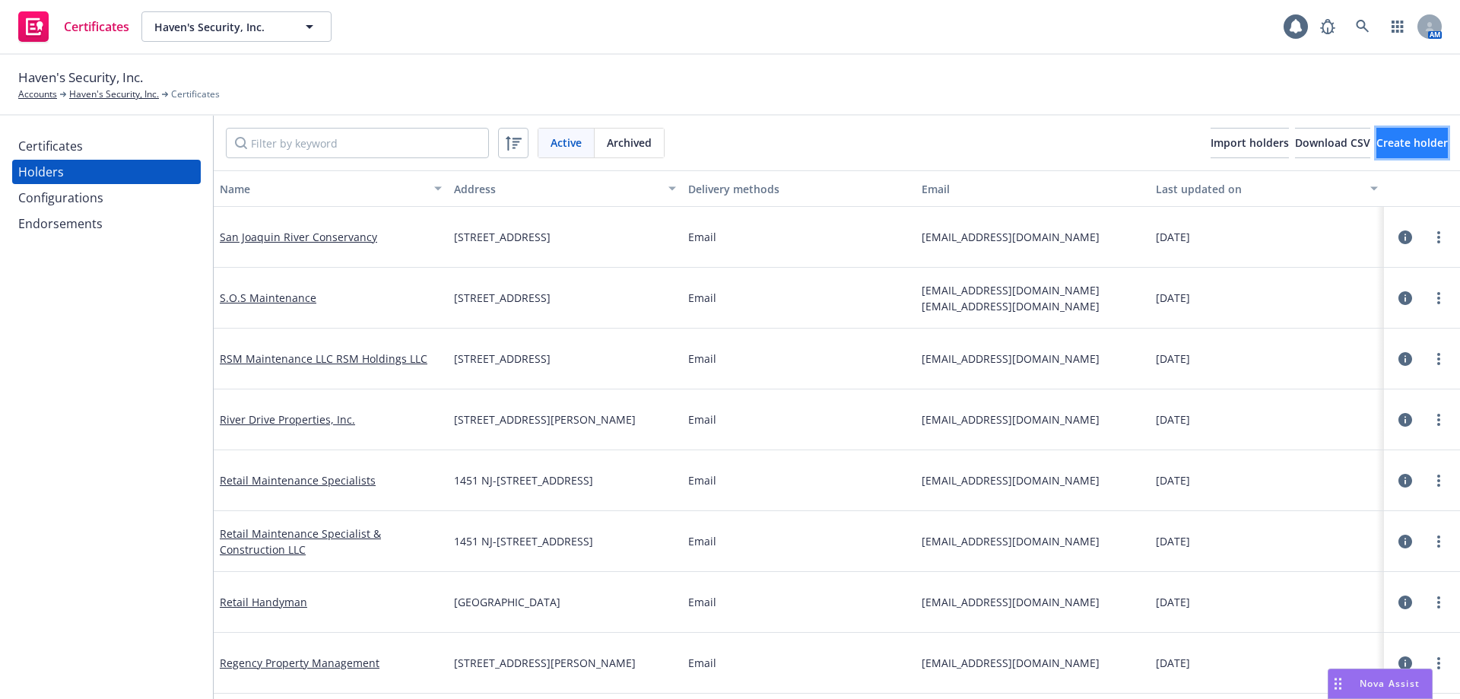
click at [1376, 130] on button "Create holder" at bounding box center [1411, 143] width 71 height 30
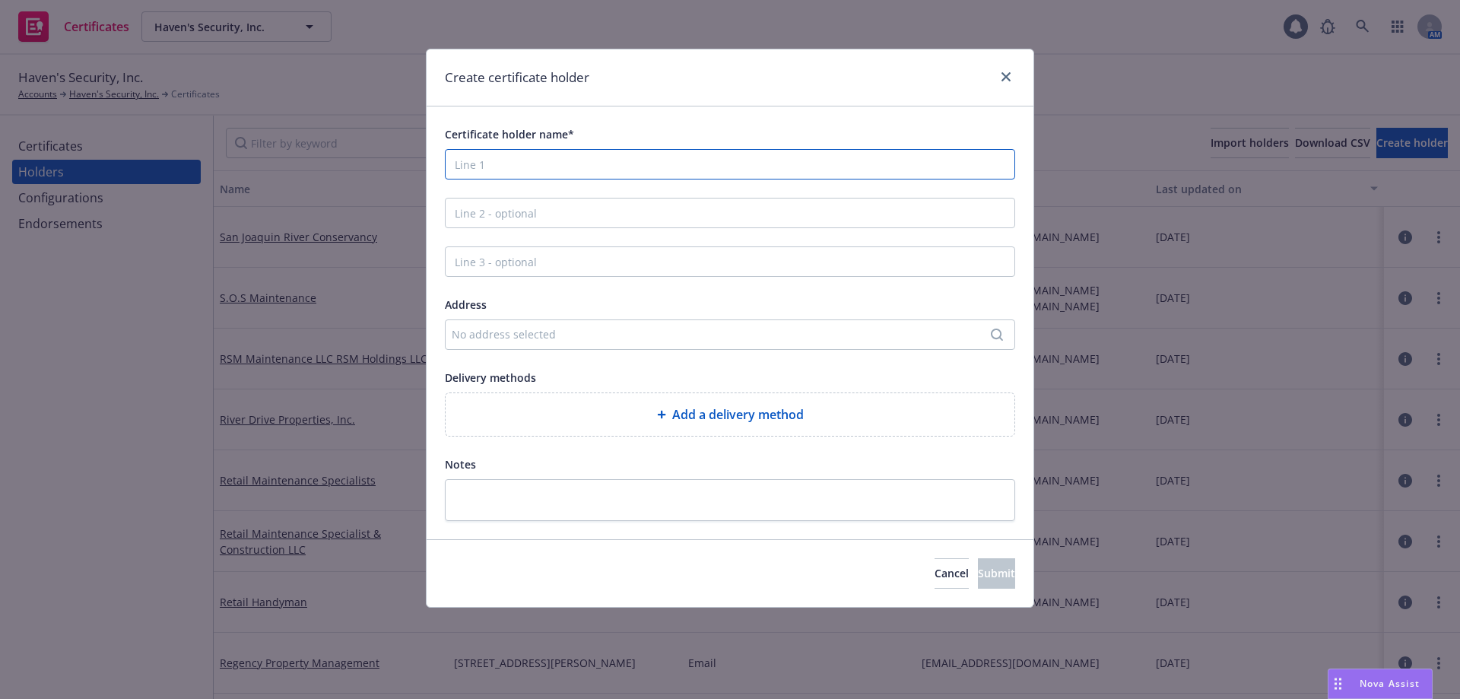
click at [611, 168] on input "Certificate holder name*" at bounding box center [730, 164] width 570 height 30
paste input "StarPoint Properties"
type input "StarPoint Properties"
click at [528, 340] on div "No address selected" at bounding box center [722, 334] width 541 height 16
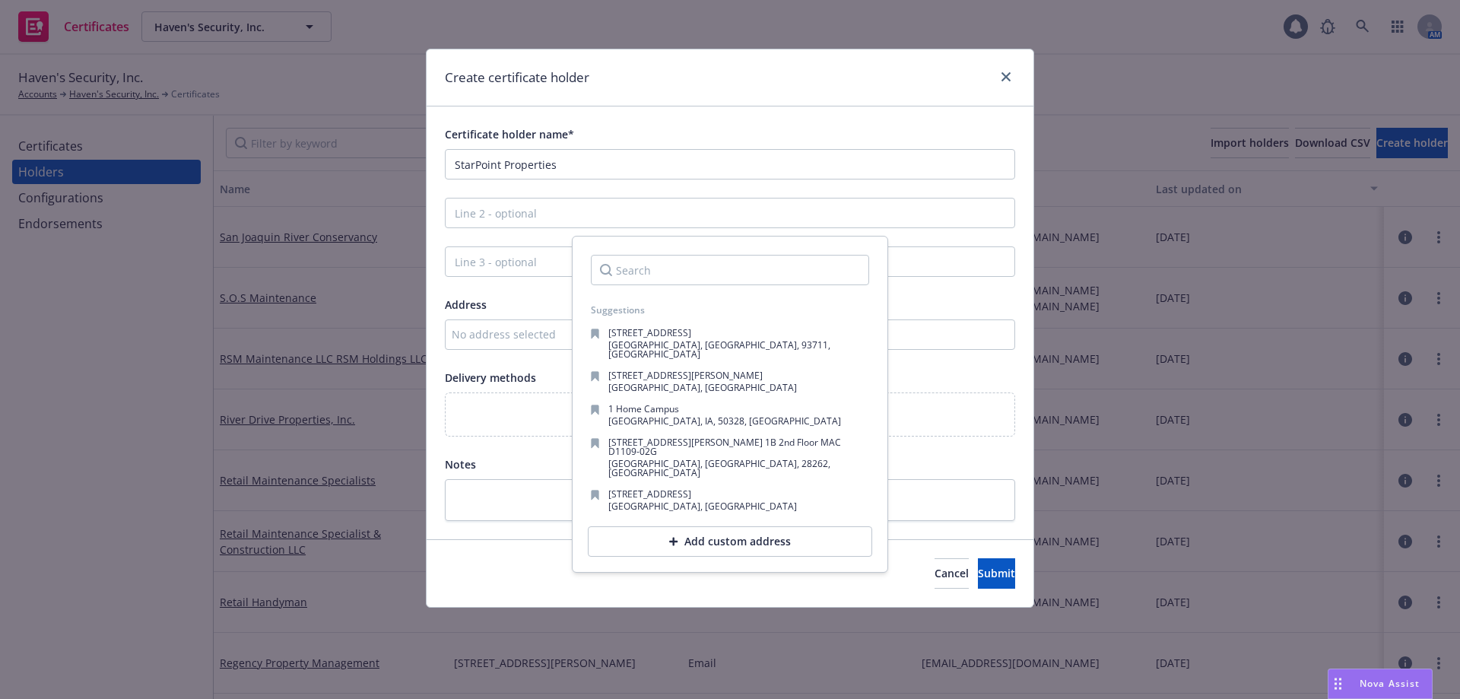
click at [691, 274] on input "Search" at bounding box center [730, 270] width 278 height 30
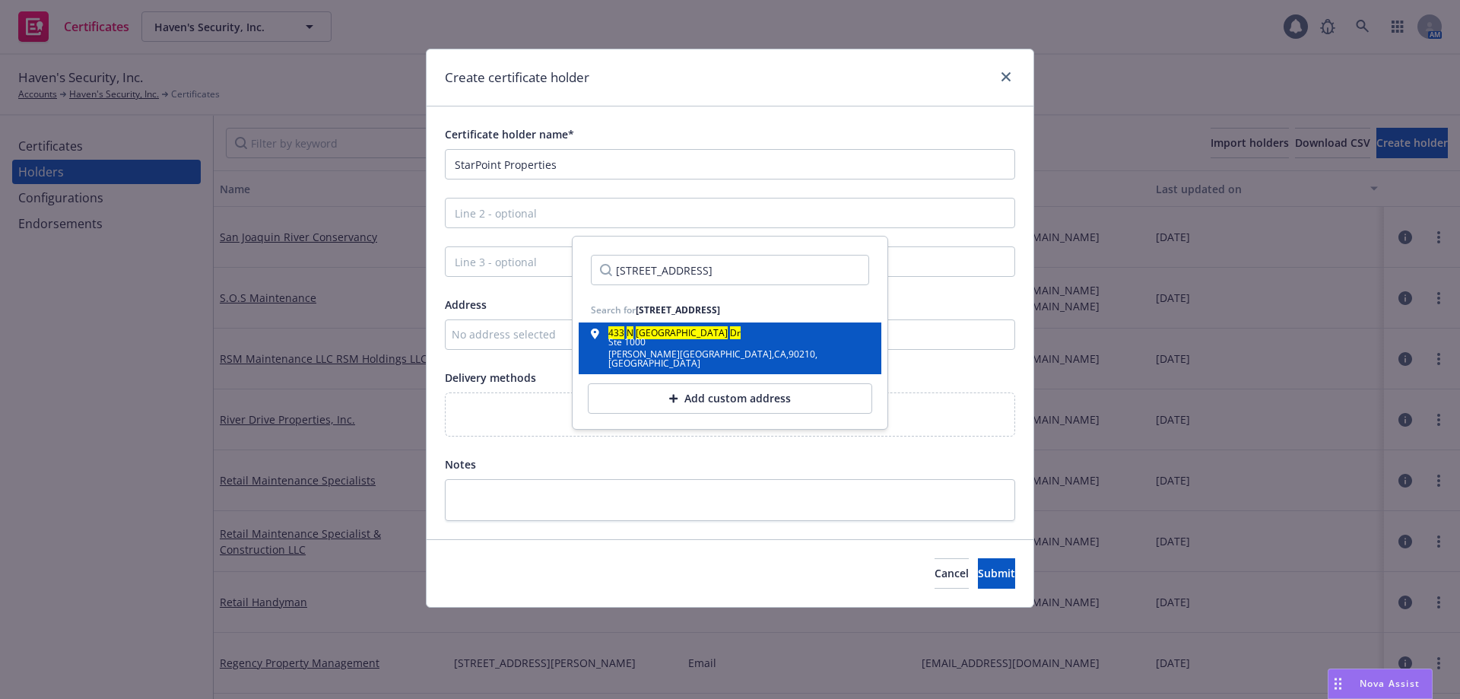
type input "[STREET_ADDRESS]"
click at [706, 357] on div "[GEOGRAPHIC_DATA] , CA , 90210 , [GEOGRAPHIC_DATA]" at bounding box center [738, 359] width 261 height 18
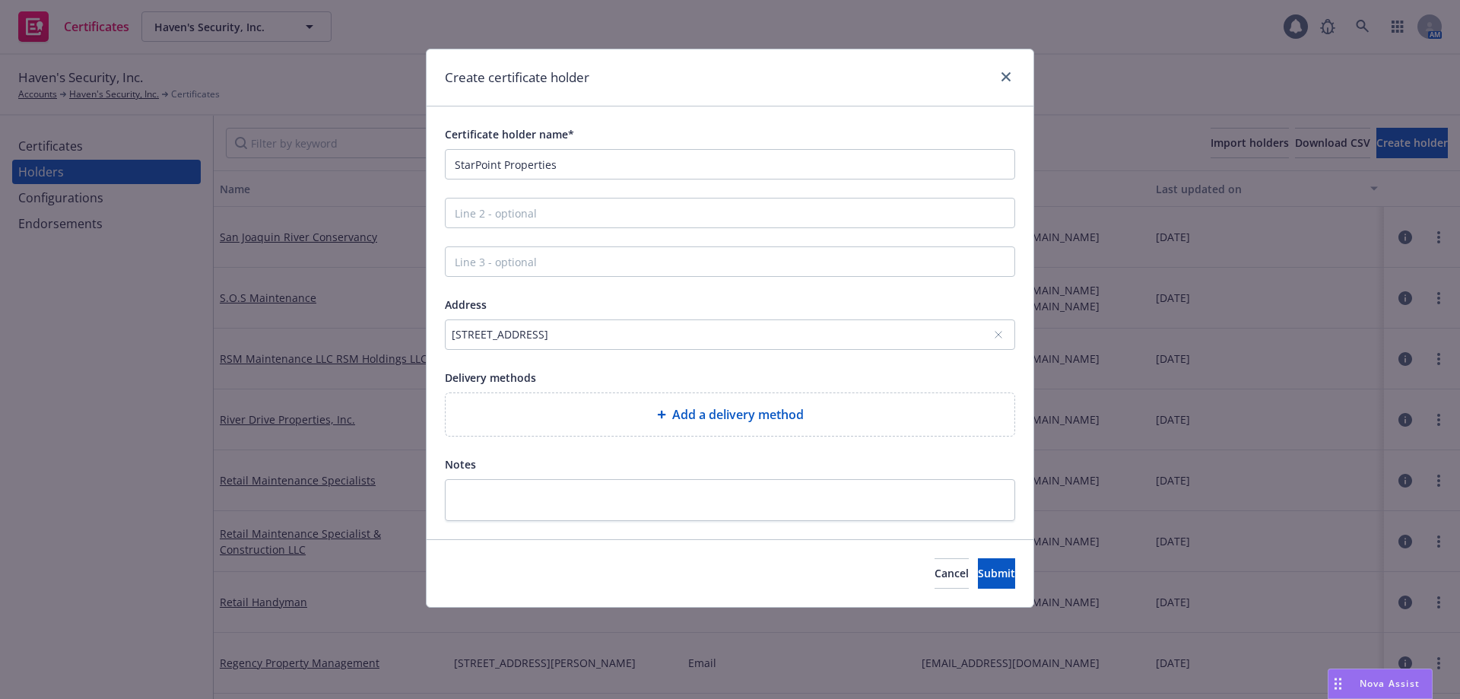
click at [710, 408] on span "Add a delivery method" at bounding box center [738, 414] width 132 height 18
select select "EMAIL"
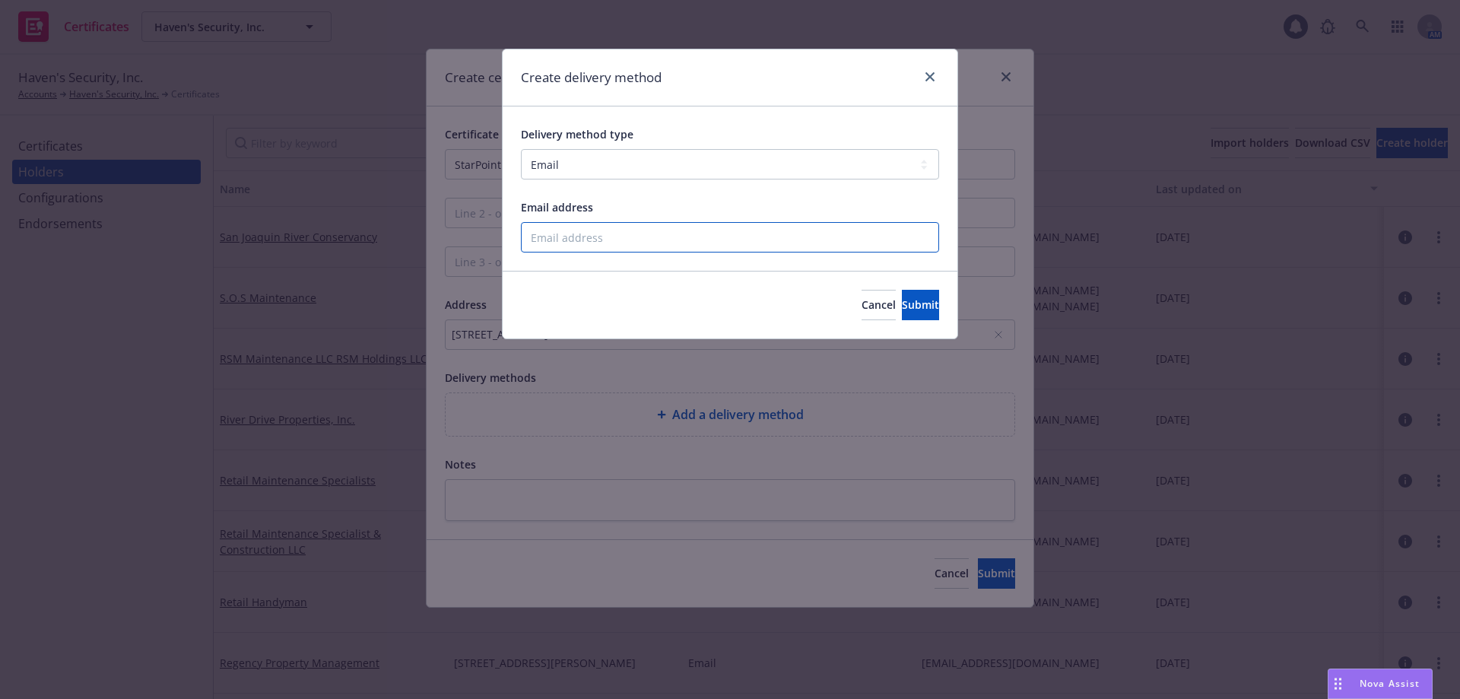
click at [636, 234] on input "Email address" at bounding box center [730, 237] width 418 height 30
paste input "[EMAIL_ADDRESS][DOMAIN_NAME]"
type input "[EMAIL_ADDRESS][DOMAIN_NAME]"
click at [902, 310] on span "Submit" at bounding box center [920, 304] width 37 height 14
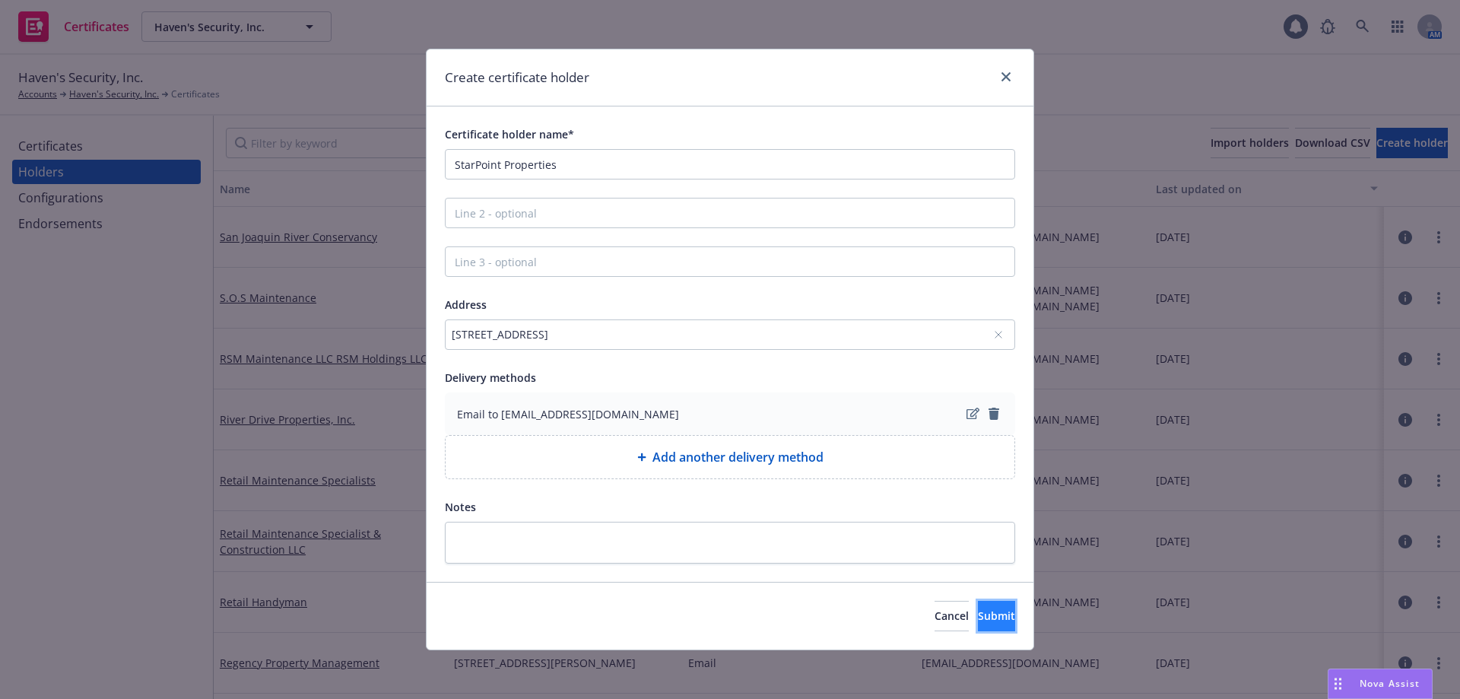
click at [978, 610] on span "Submit" at bounding box center [996, 615] width 37 height 14
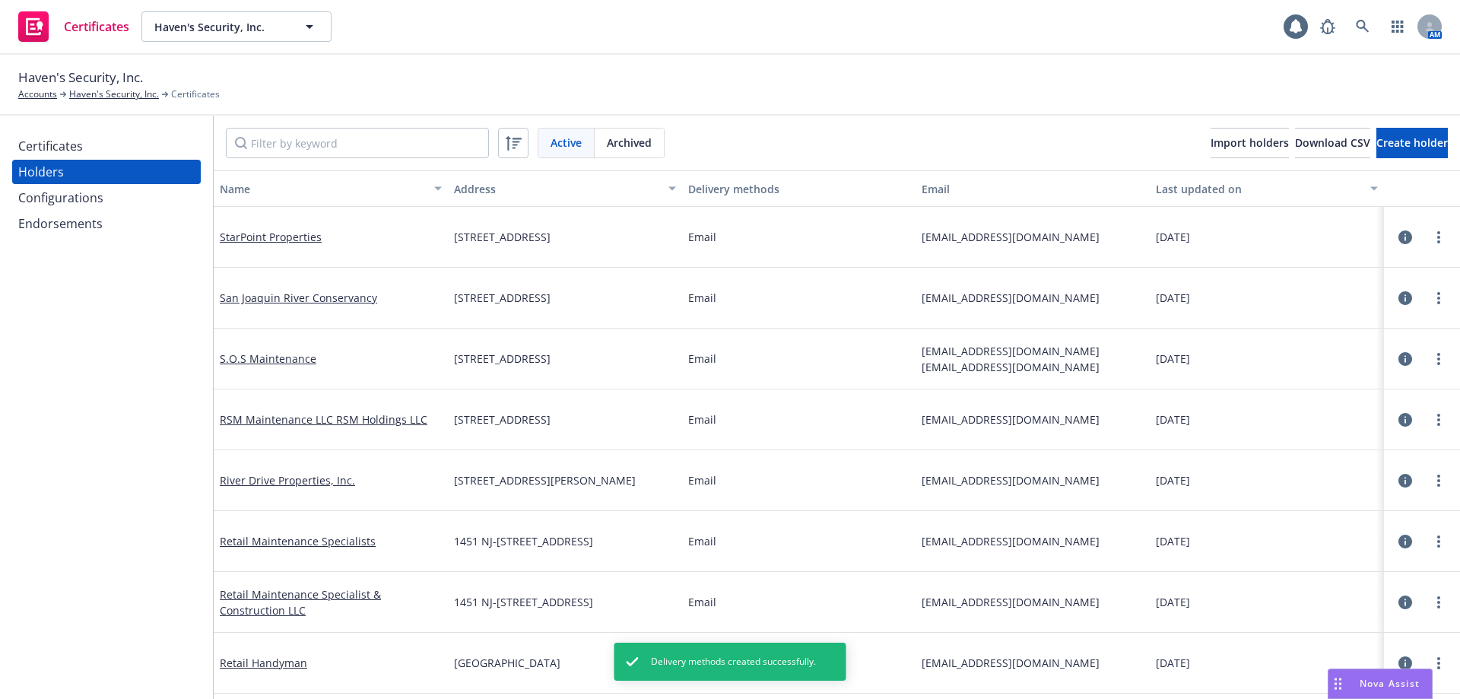
click at [399, 89] on div "Haven's Security, Inc. Accounts Haven's Security, Inc. Certificates" at bounding box center [729, 84] width 1423 height 33
click at [893, 499] on div "Email" at bounding box center [799, 480] width 234 height 61
click at [104, 330] on div "Certificates Holders Configurations Endorsements" at bounding box center [106, 407] width 213 height 583
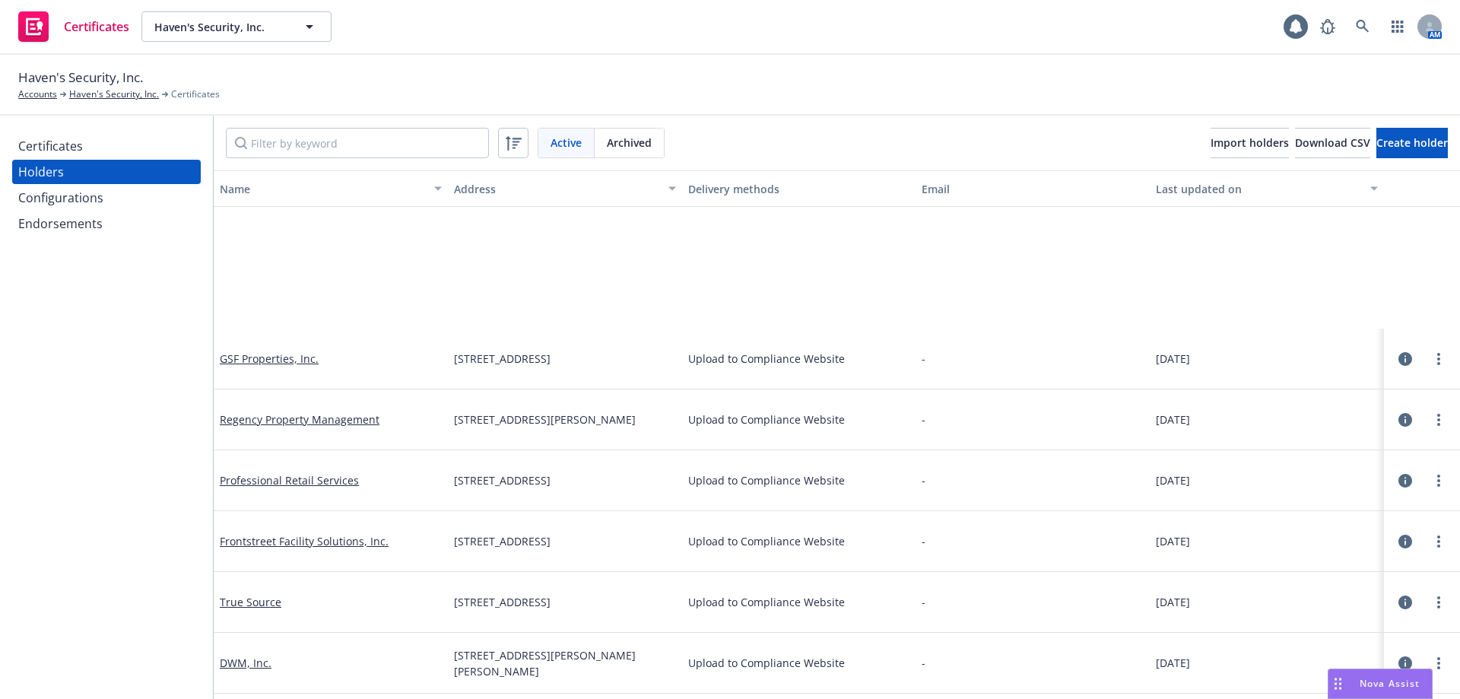
scroll to position [228, 0]
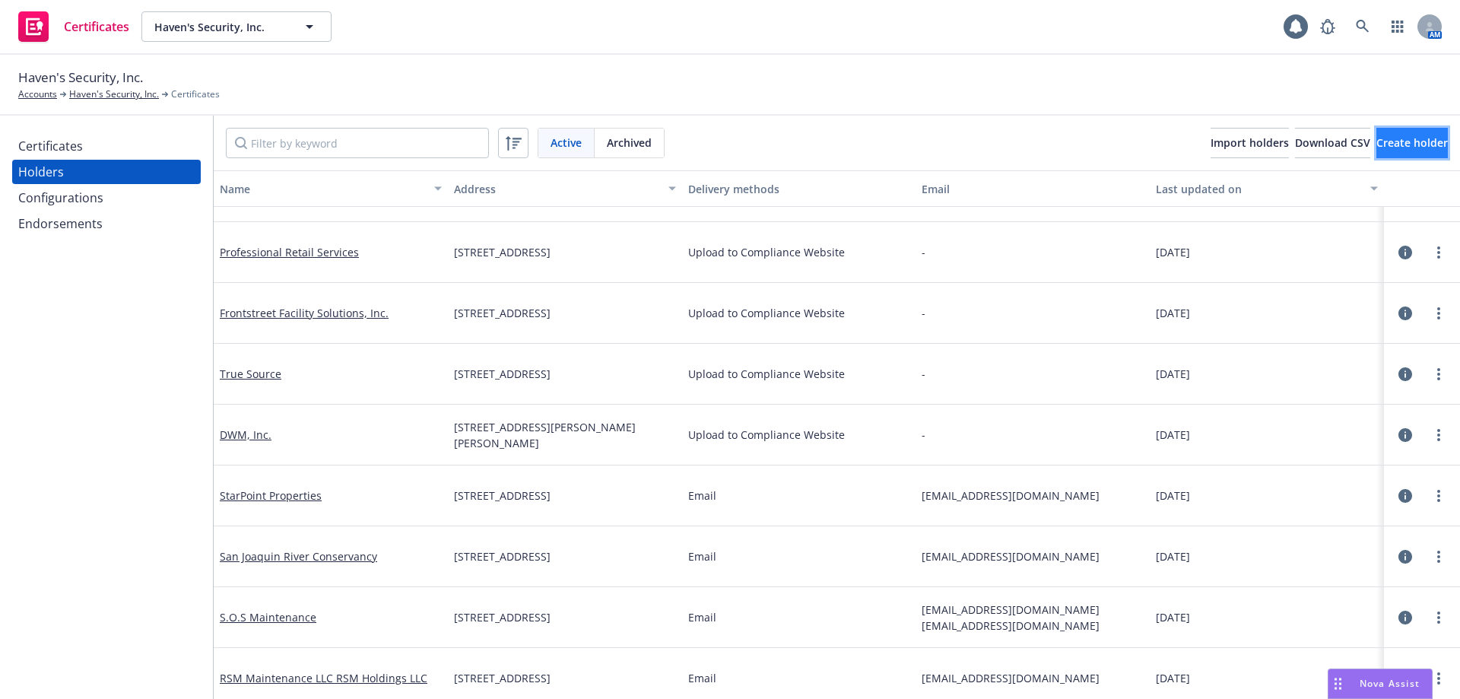
click at [1376, 148] on span "Create holder" at bounding box center [1411, 142] width 71 height 14
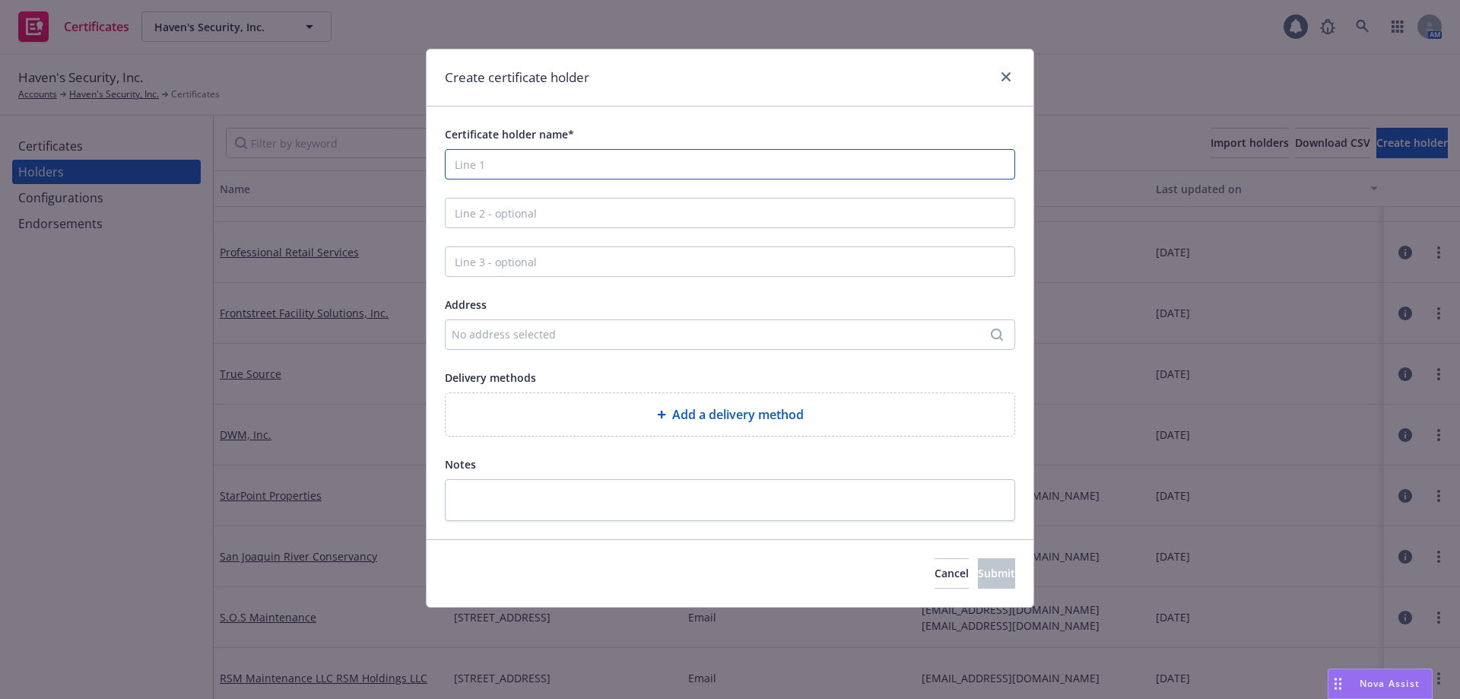
click at [522, 171] on input "Certificate holder name*" at bounding box center [730, 164] width 570 height 30
paste input "Stoneledge Furniture, LLC C/[PERSON_NAME] Group Realty, Inc"
drag, startPoint x: 765, startPoint y: 163, endPoint x: 587, endPoint y: 169, distance: 178.0
click at [587, 169] on input "Stoneledge Furniture, LLC C/[PERSON_NAME] Group Realty, Inc" at bounding box center [730, 164] width 570 height 30
type input "Stoneledge Furniture, LLC"
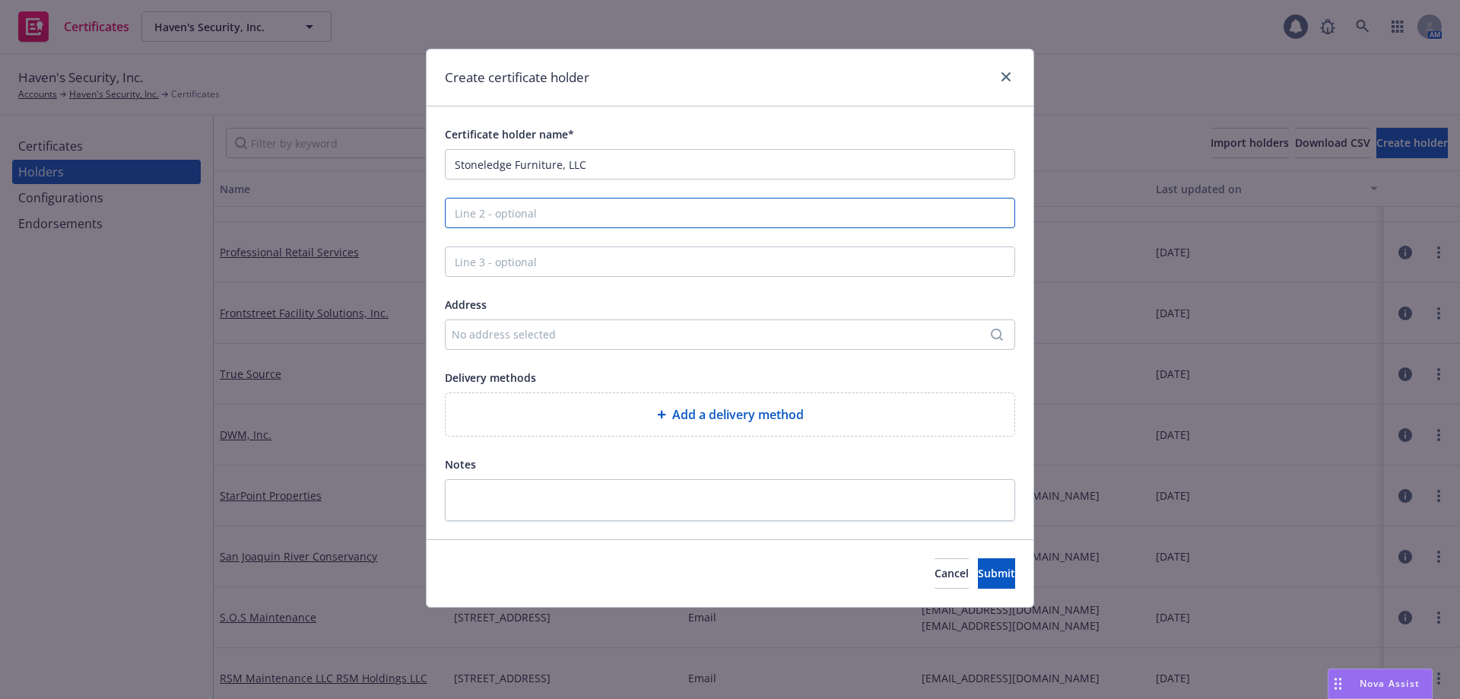
click at [554, 204] on input "Line 2 - optional" at bounding box center [730, 213] width 570 height 30
paste input "C/[PERSON_NAME] Group Realty, Inc"
click at [457, 214] on input "C/[PERSON_NAME] Group Realty, Inc" at bounding box center [730, 213] width 570 height 30
type input "C/[PERSON_NAME] Group Realty, Inc"
click at [565, 333] on div "No address selected" at bounding box center [722, 334] width 541 height 16
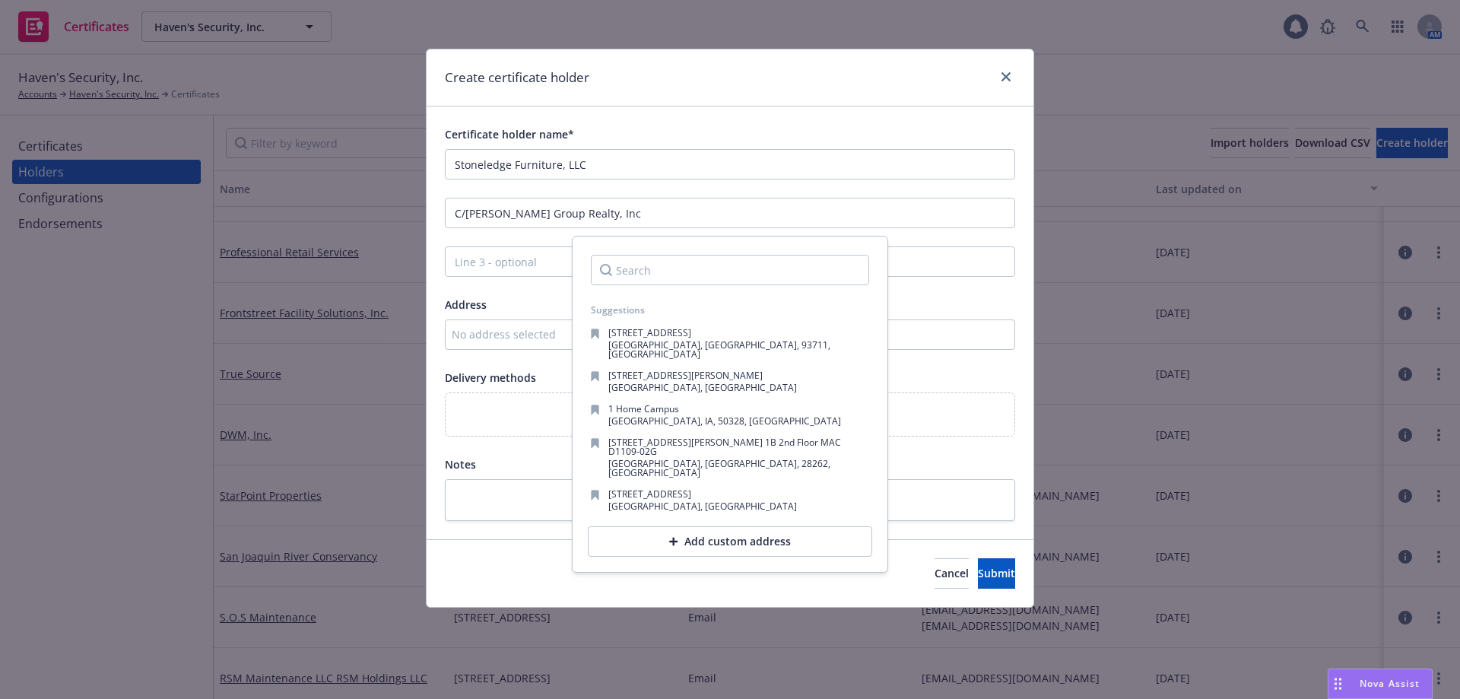
click at [649, 272] on input "Search" at bounding box center [730, 270] width 278 height 30
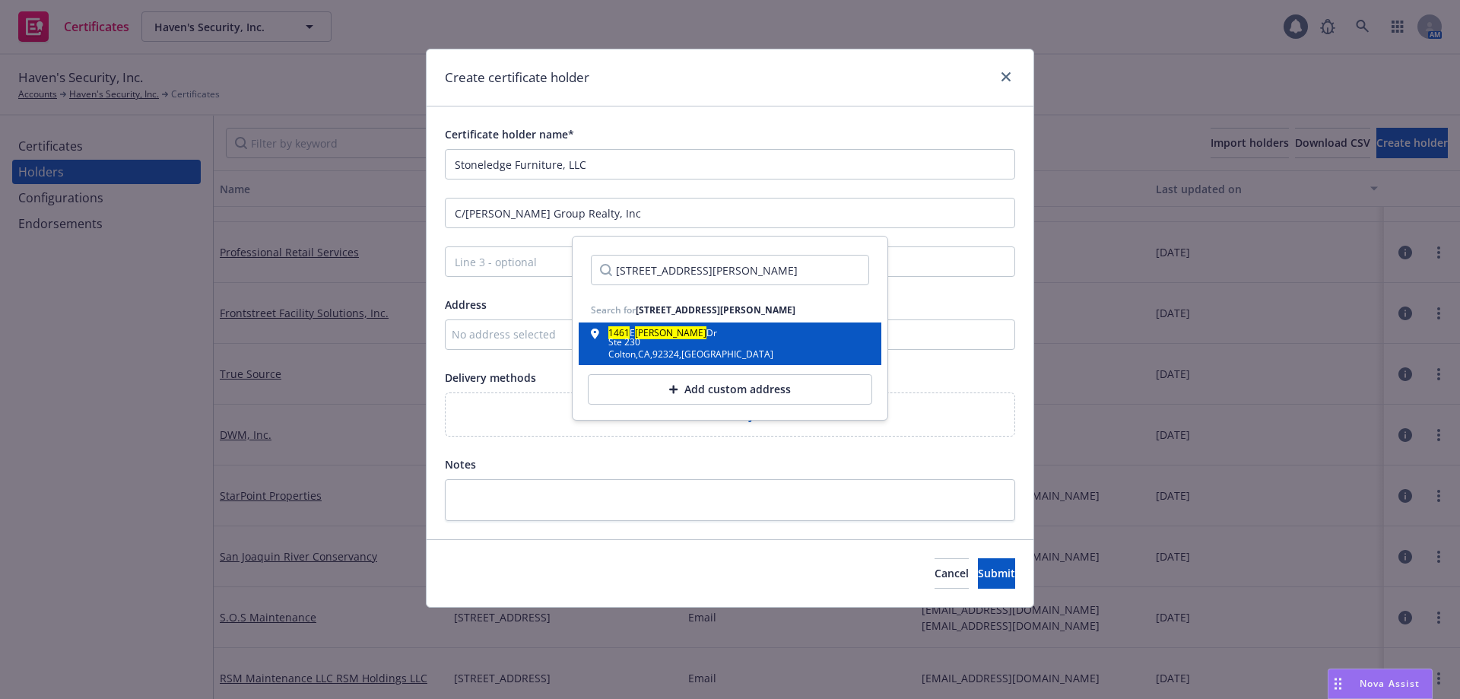
type input "[STREET_ADDRESS][PERSON_NAME]"
click at [703, 350] on div "Colton , CA , 92324 , [GEOGRAPHIC_DATA]" at bounding box center [690, 354] width 165 height 9
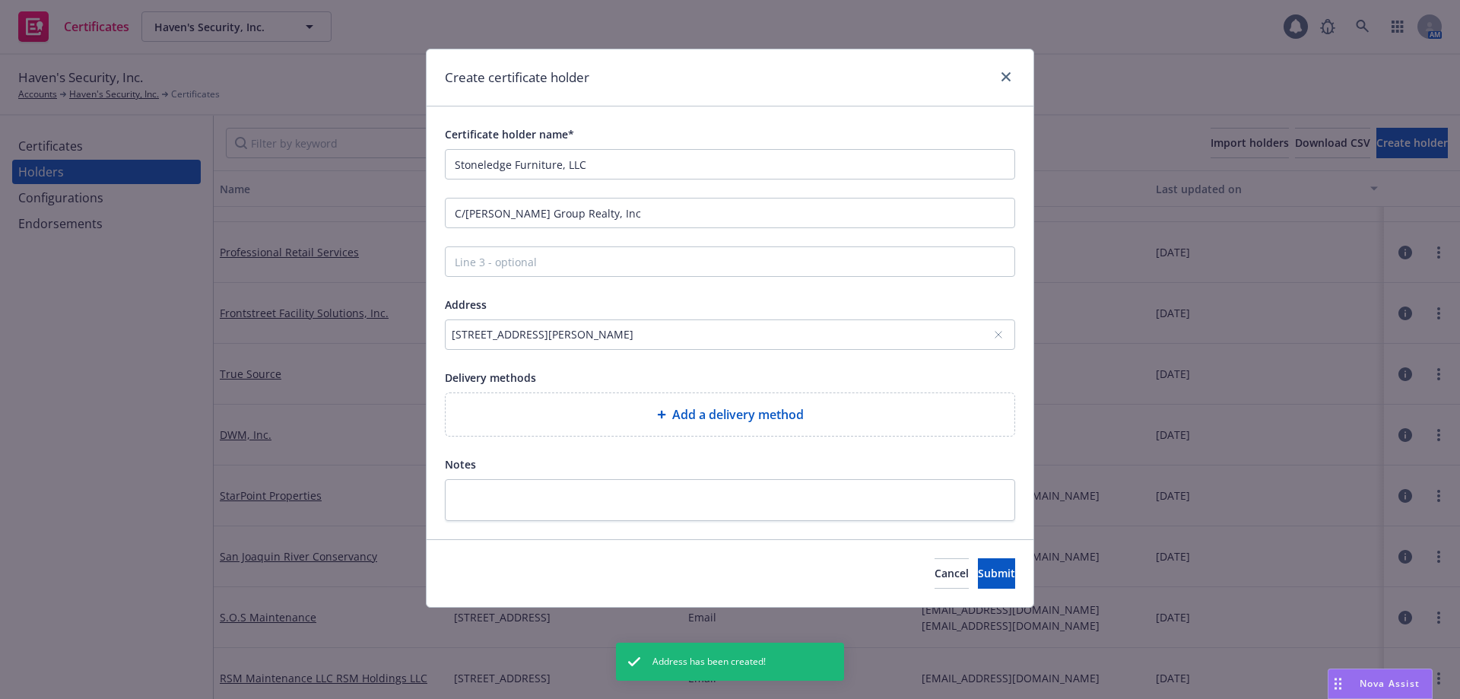
click at [687, 437] on div "Certificate holder name* Stoneledge Furniture, LLC C/[PERSON_NAME] Group Realty…" at bounding box center [730, 323] width 570 height 396
click at [611, 405] on div "Add a delivery method" at bounding box center [730, 414] width 569 height 43
select select "EMAIL"
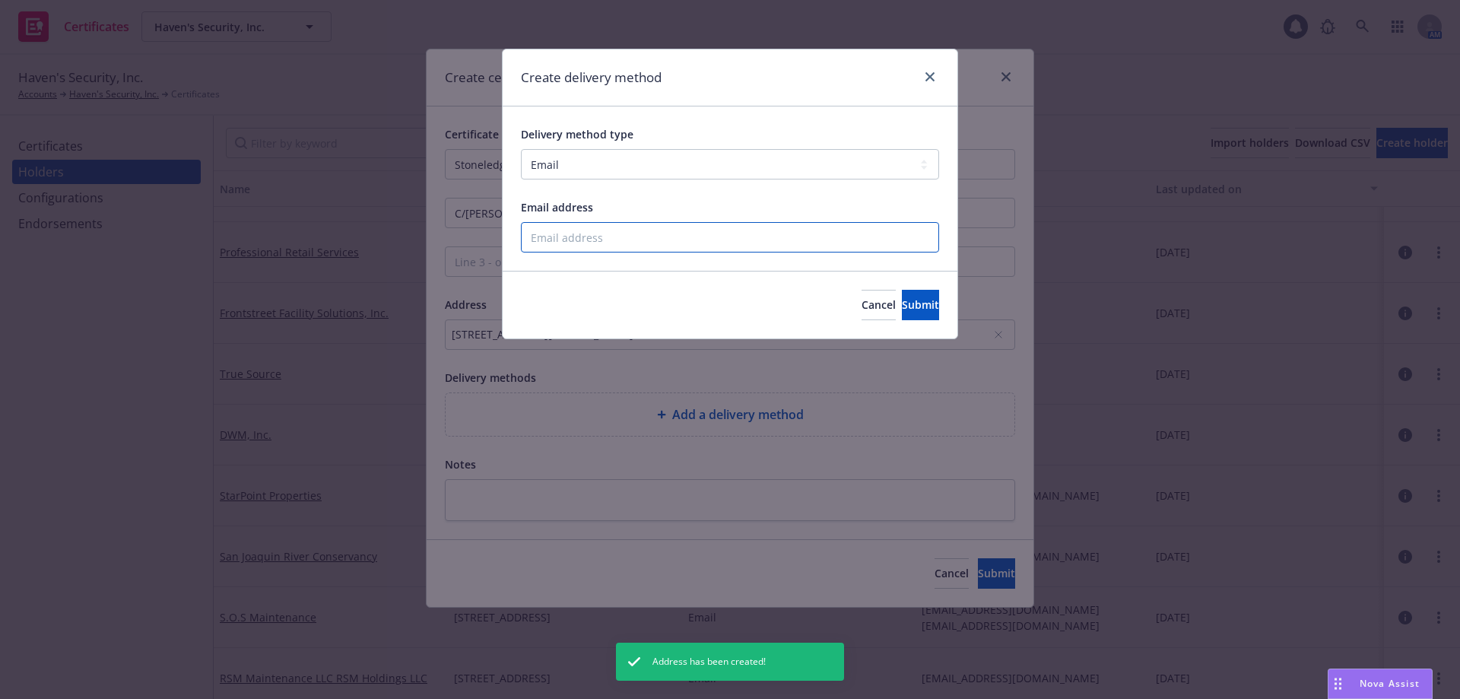
click at [605, 248] on input "Email address" at bounding box center [730, 237] width 418 height 30
paste input "[EMAIL_ADDRESS][DOMAIN_NAME]"
type input "[EMAIL_ADDRESS][DOMAIN_NAME]"
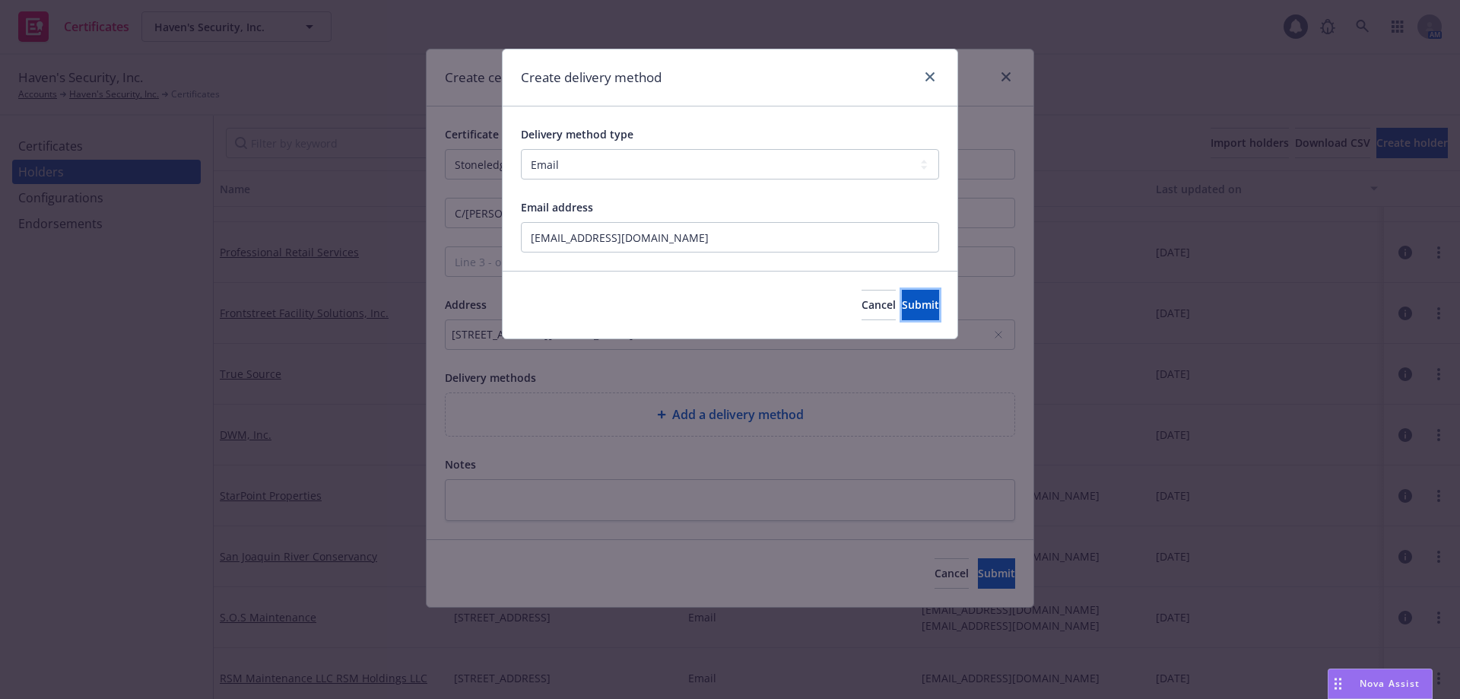
click at [902, 304] on span "Submit" at bounding box center [920, 304] width 37 height 14
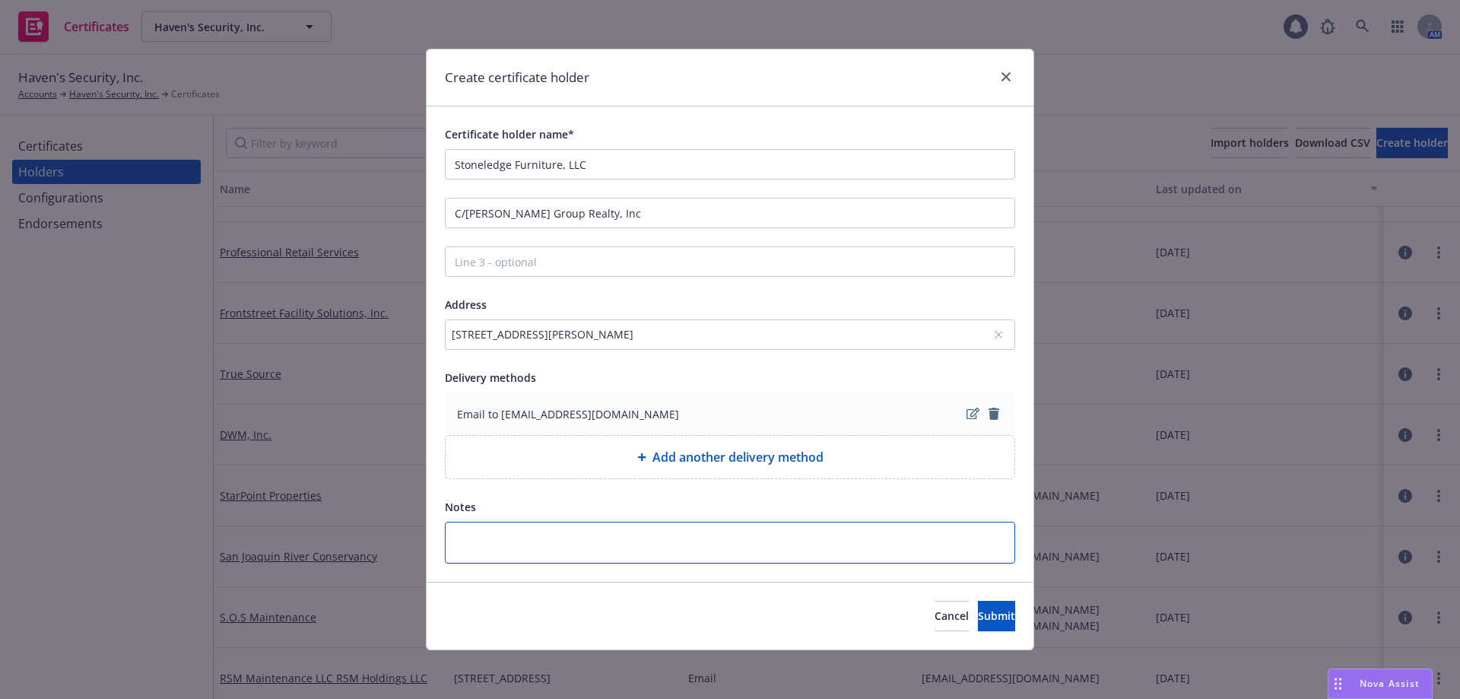
click at [495, 533] on textarea at bounding box center [730, 543] width 570 height 42
paste textarea ""Certificate holder is named as Additional Insured with respect to policies lis…"
type textarea "x"
type textarea ""Certificate holder is named as Additional Insured with respect to policies lis…"
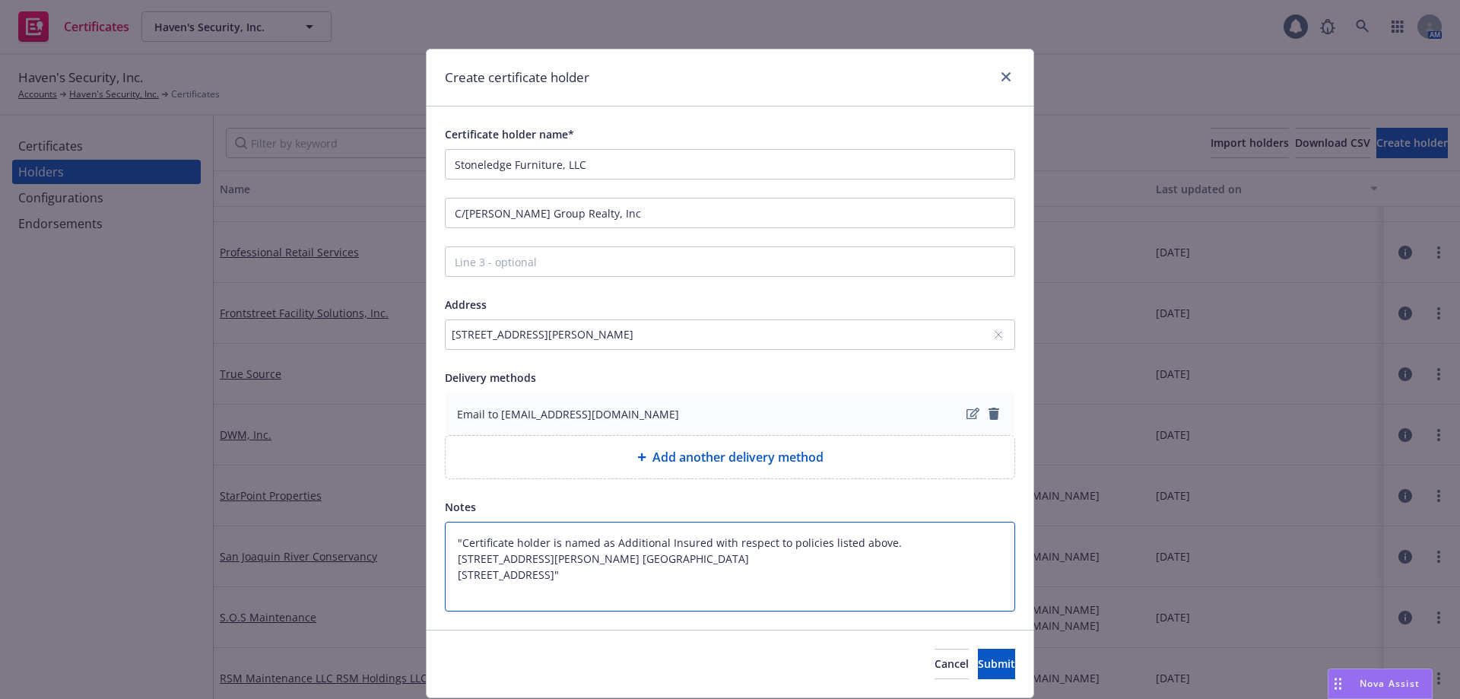
type textarea "x"
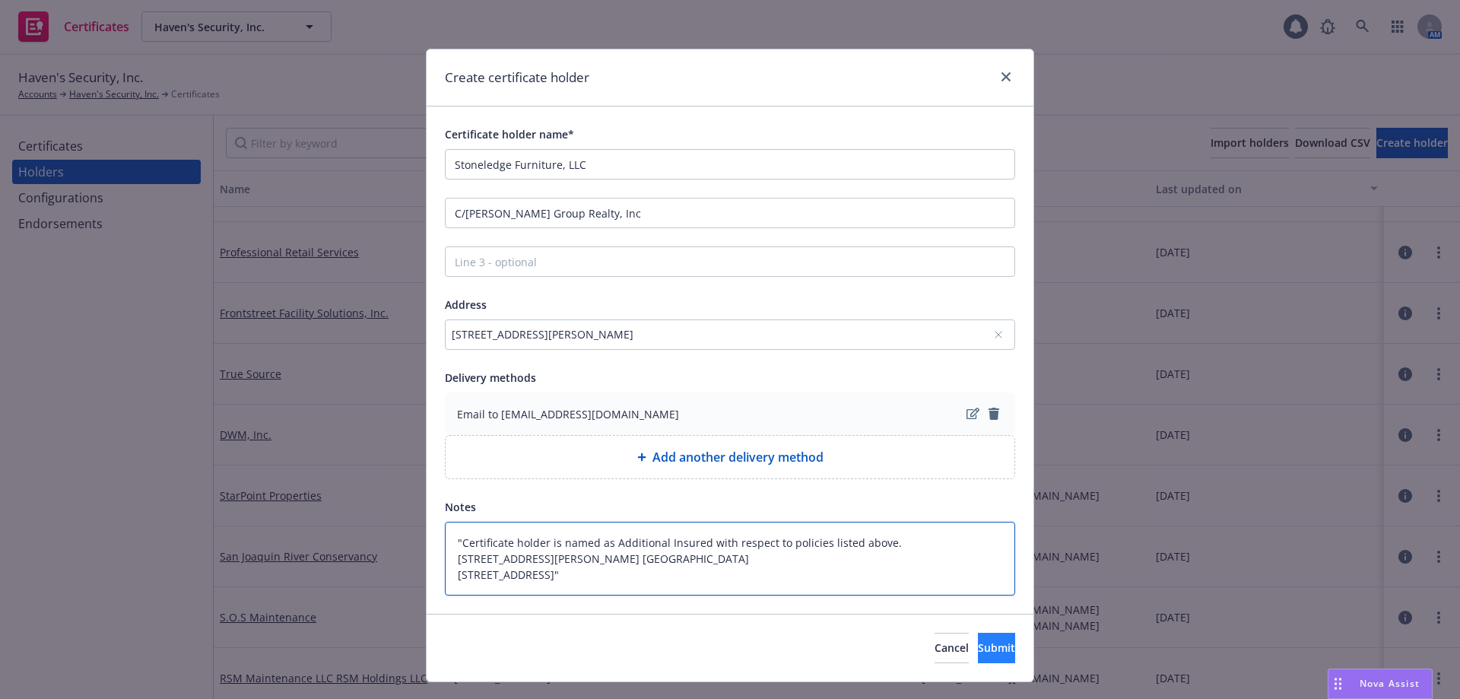
type textarea ""Certificate holder is named as Additional Insured with respect to policies lis…"
click at [978, 644] on span "Submit" at bounding box center [996, 647] width 37 height 14
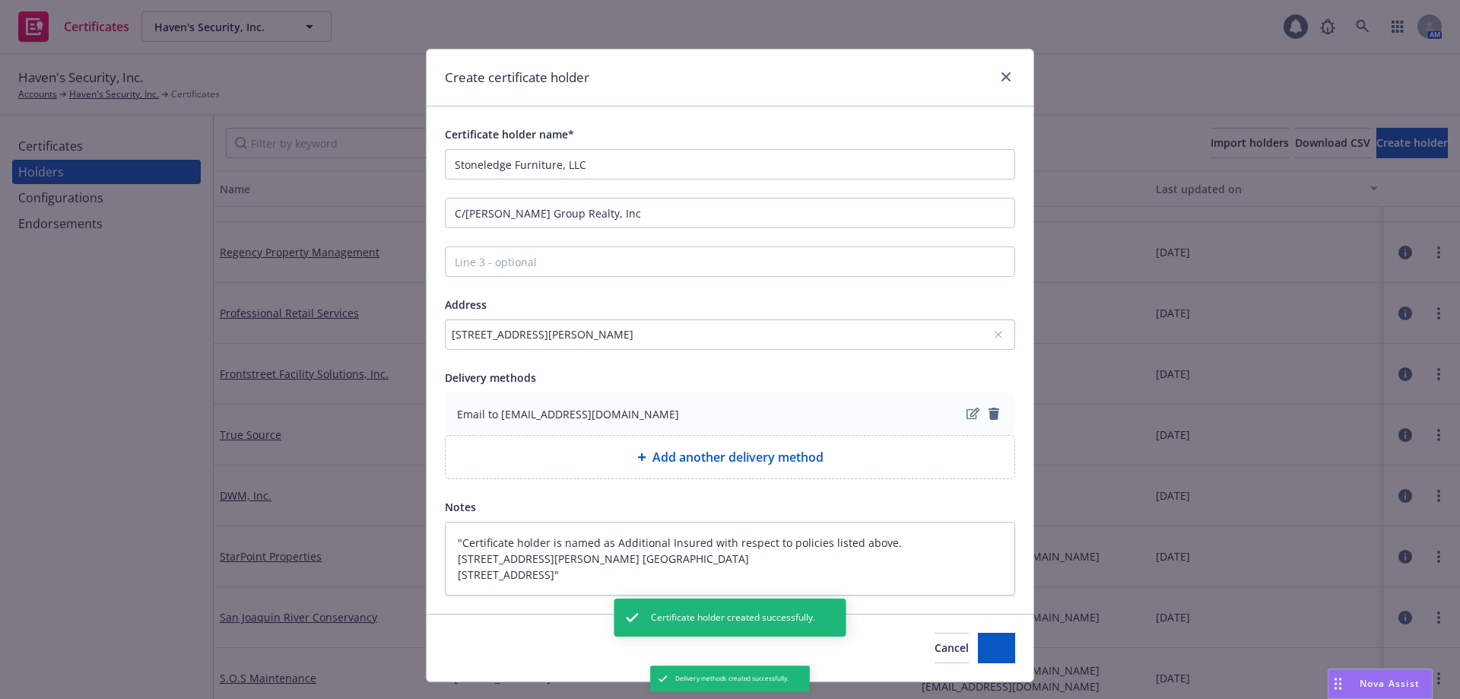
type textarea "x"
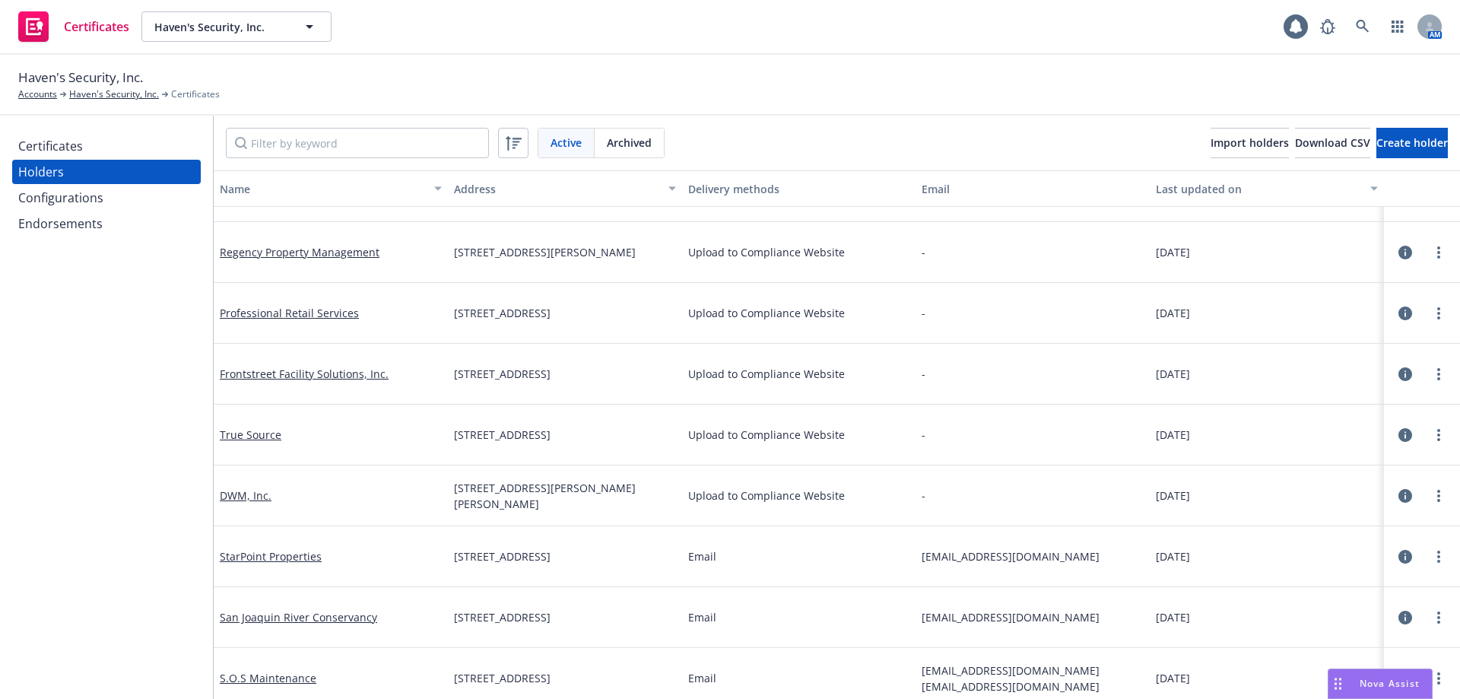
click at [435, 72] on div "Haven's Security, Inc. Accounts Haven's Security, Inc. Certificates" at bounding box center [729, 84] width 1423 height 33
click at [444, 68] on div "Haven's Security, Inc. Accounts Haven's Security, Inc. Certificates" at bounding box center [729, 84] width 1423 height 33
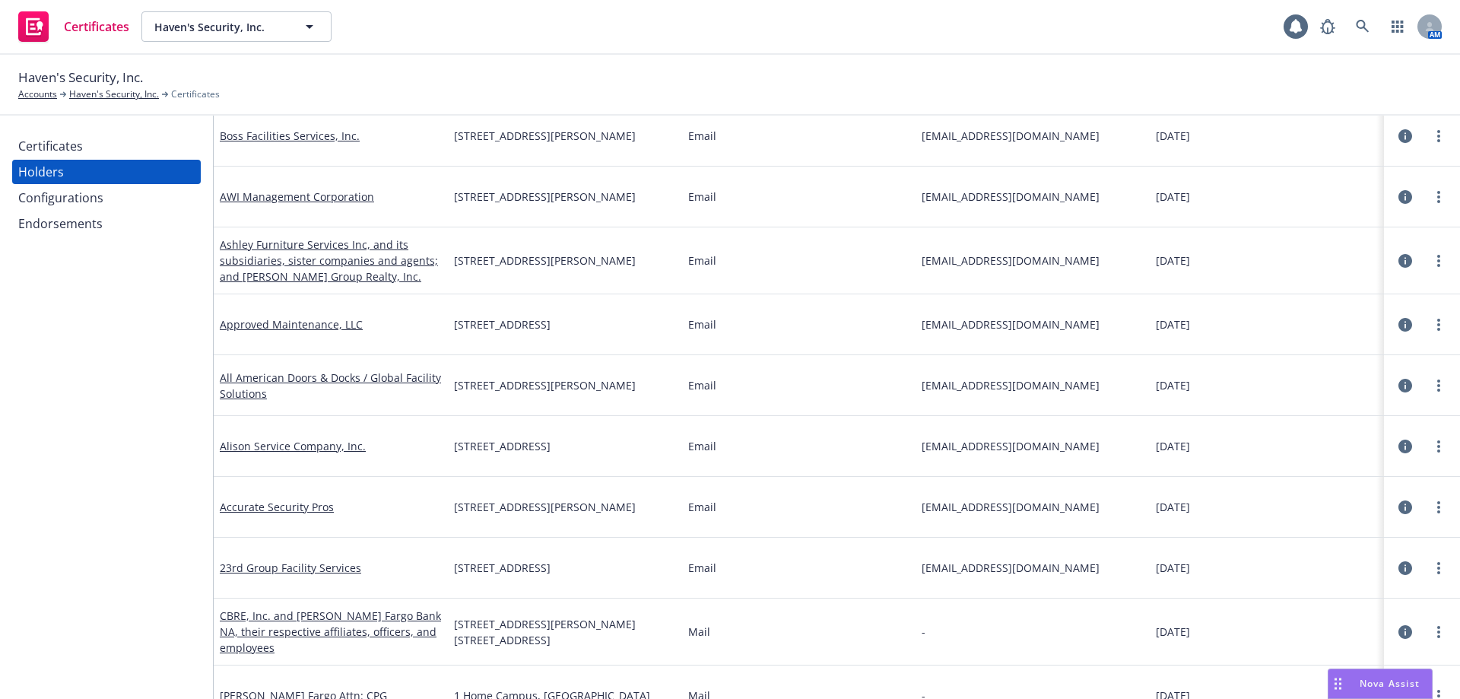
scroll to position [0, 0]
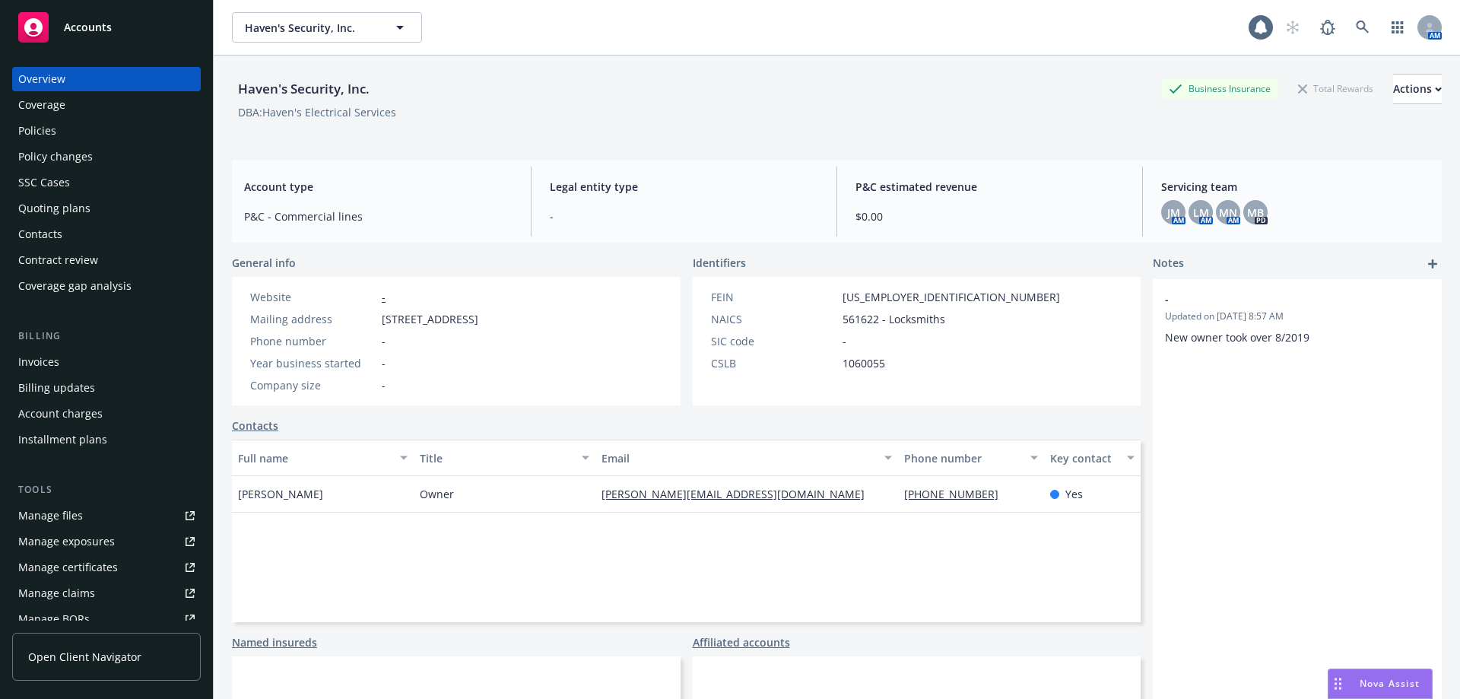
click at [84, 208] on div "Quoting plans" at bounding box center [54, 208] width 72 height 24
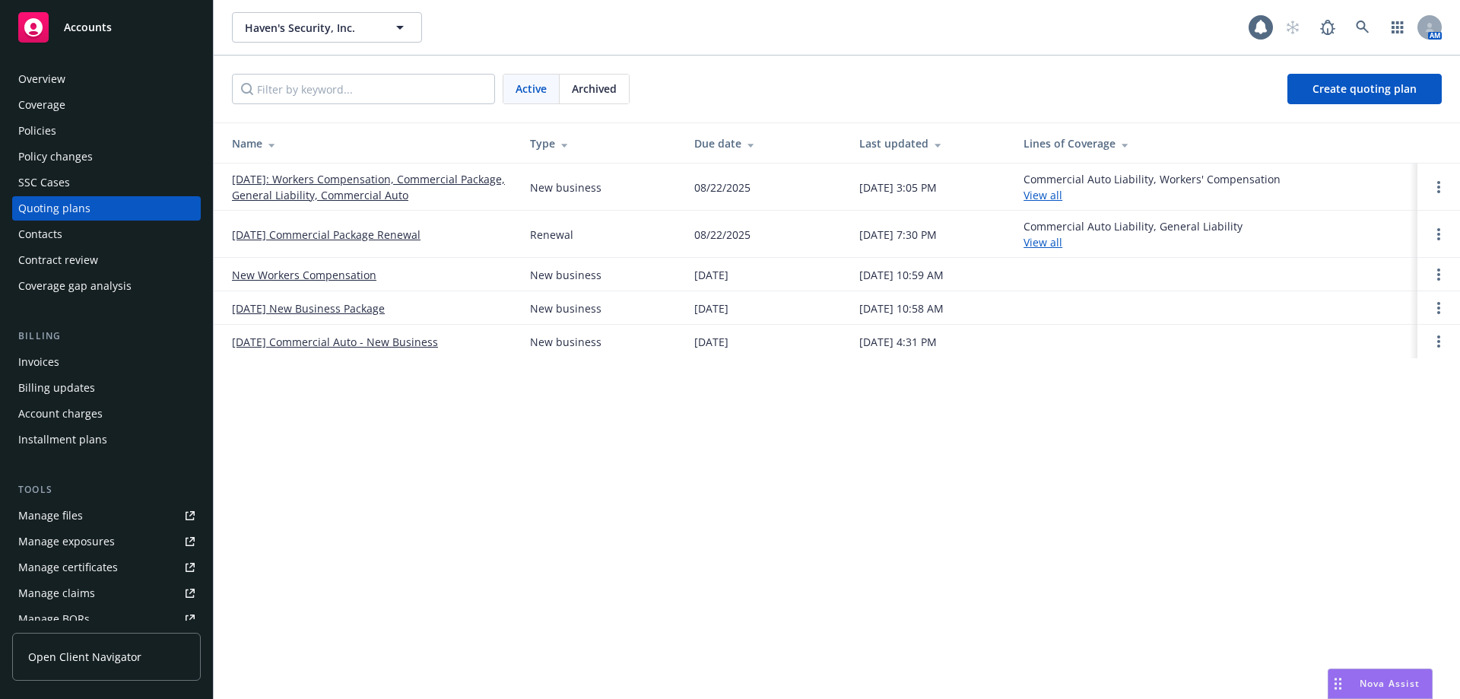
click at [318, 197] on link "08/23/2025: Workers Compensation, Commercial Package, General Liability, Commer…" at bounding box center [369, 187] width 274 height 32
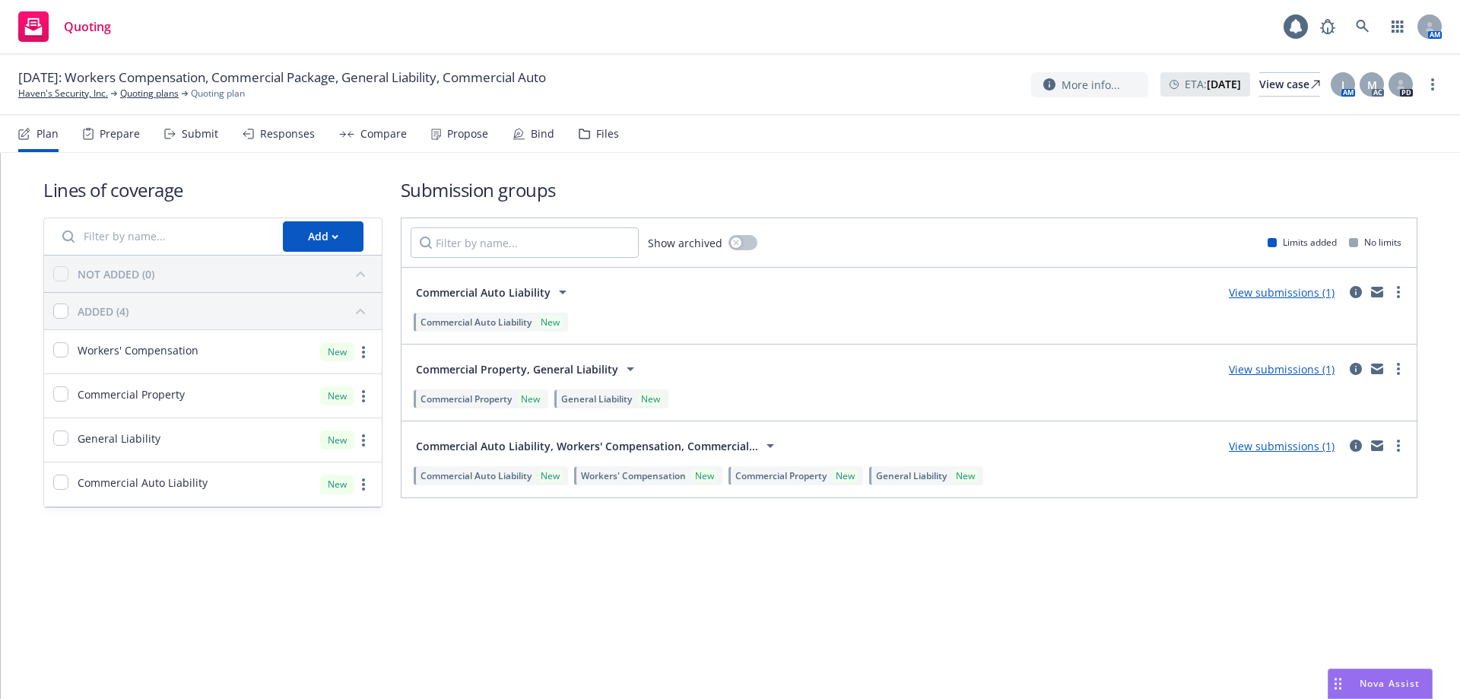
click at [290, 137] on div "Responses" at bounding box center [287, 134] width 55 height 12
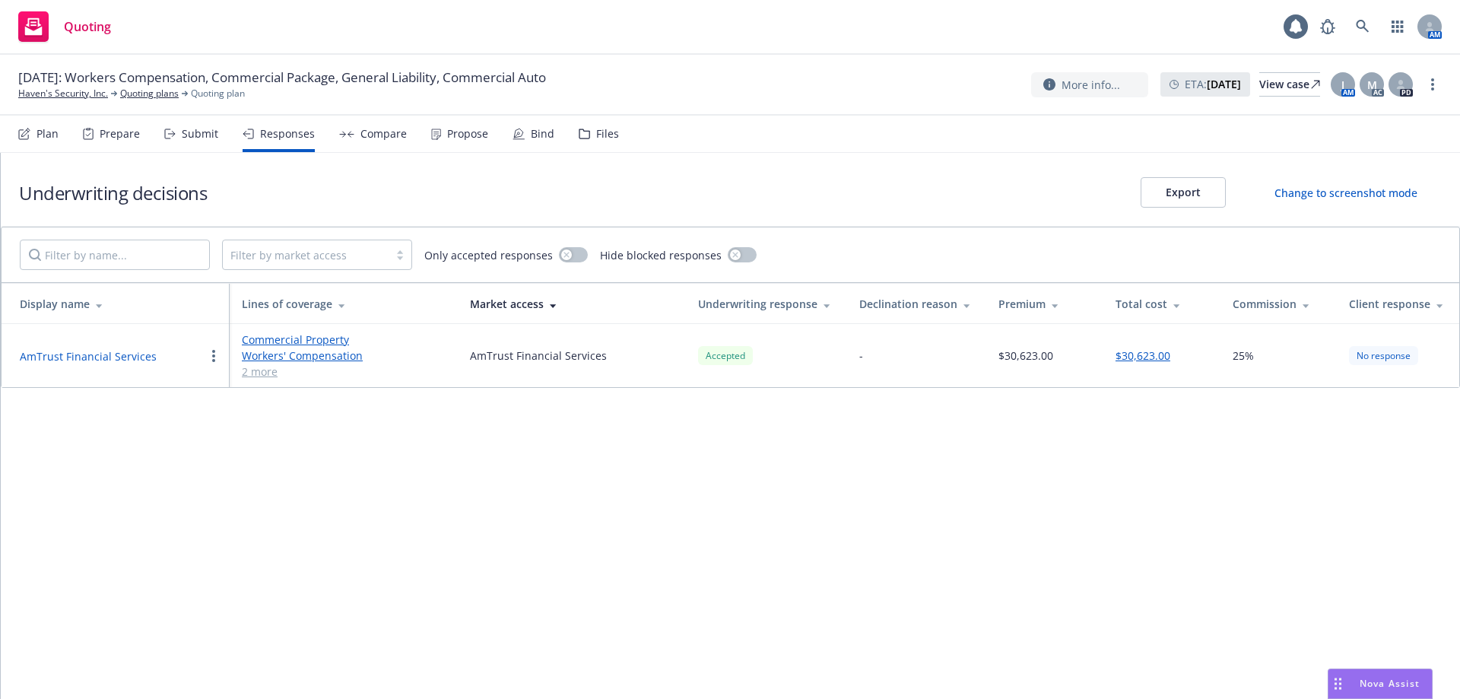
click at [117, 353] on button "AmTrust Financial Services" at bounding box center [88, 356] width 137 height 16
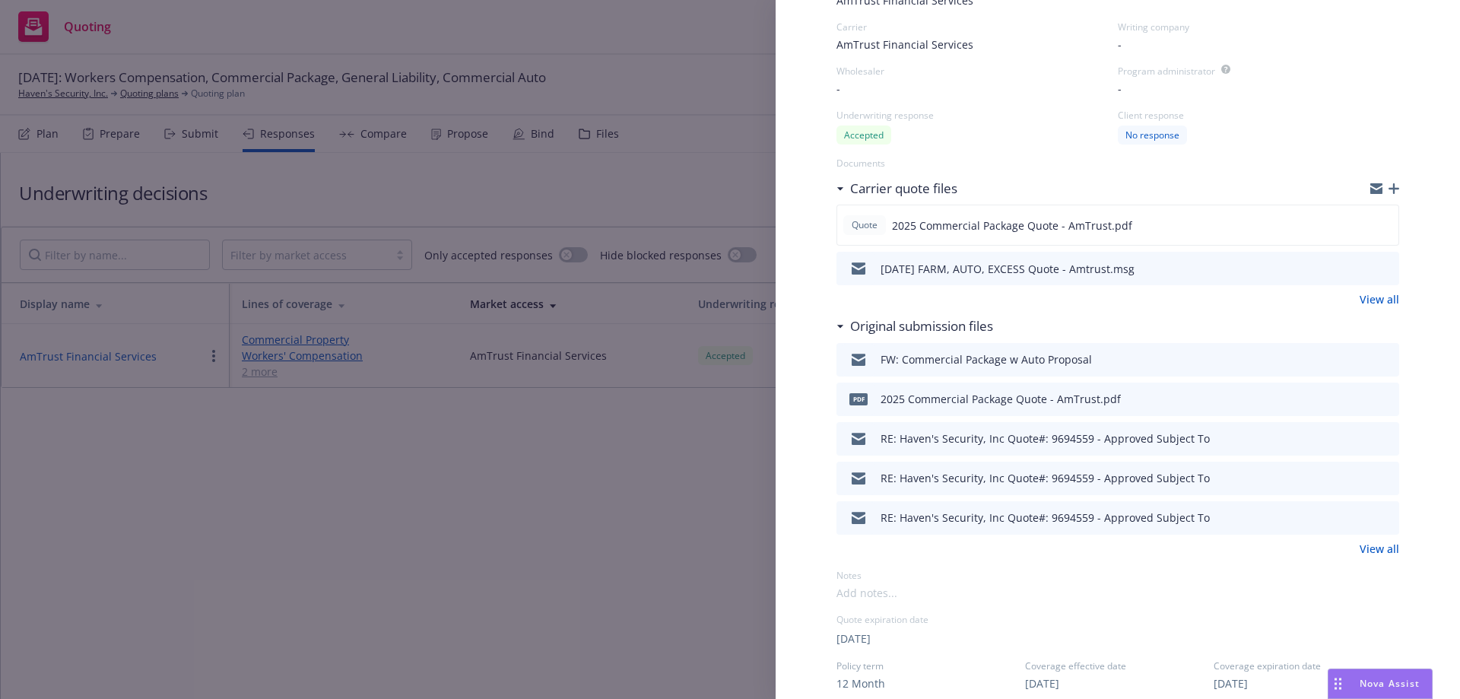
scroll to position [228, 0]
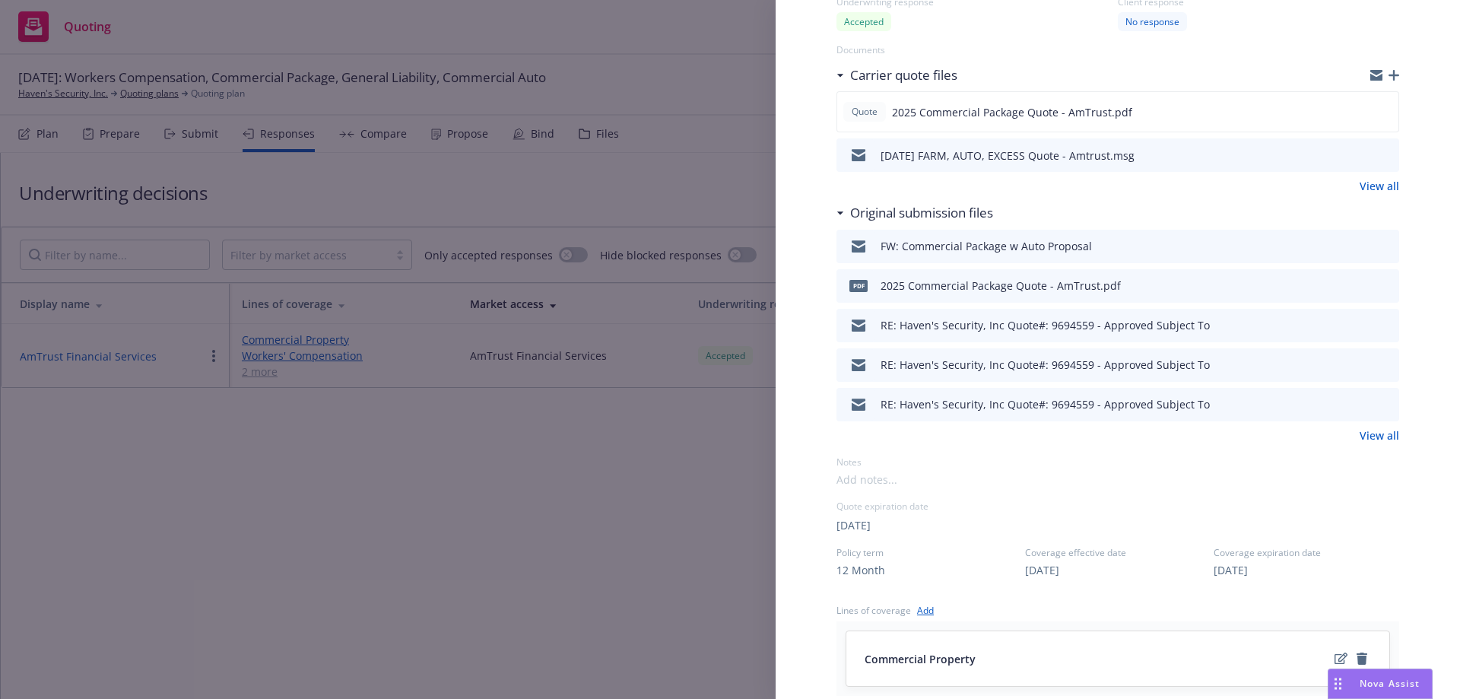
click at [1378, 250] on icon "preview file" at bounding box center [1385, 245] width 14 height 11
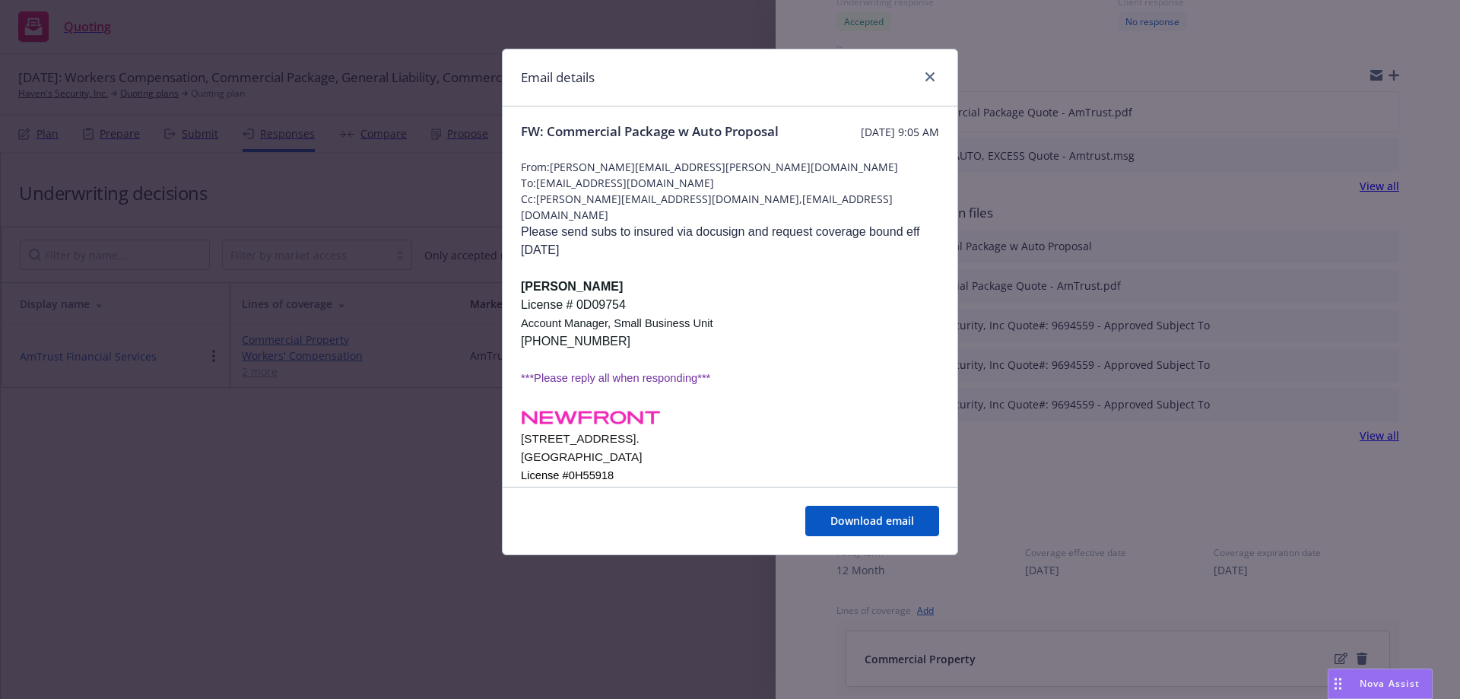
scroll to position [0, 0]
click at [928, 81] on icon "close" at bounding box center [929, 76] width 9 height 9
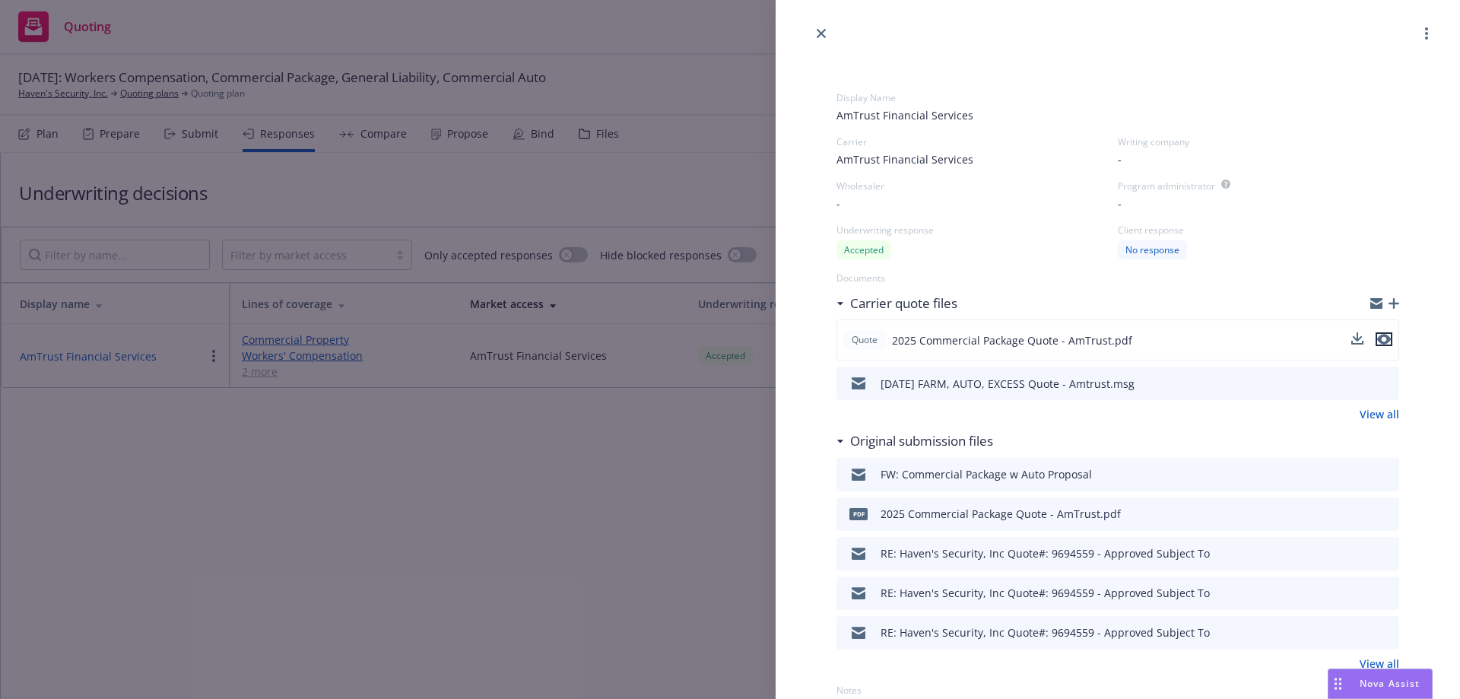
click at [1377, 339] on icon "preview file" at bounding box center [1384, 339] width 14 height 11
click at [817, 32] on icon "close" at bounding box center [821, 33] width 9 height 9
